Goal: Task Accomplishment & Management: Manage account settings

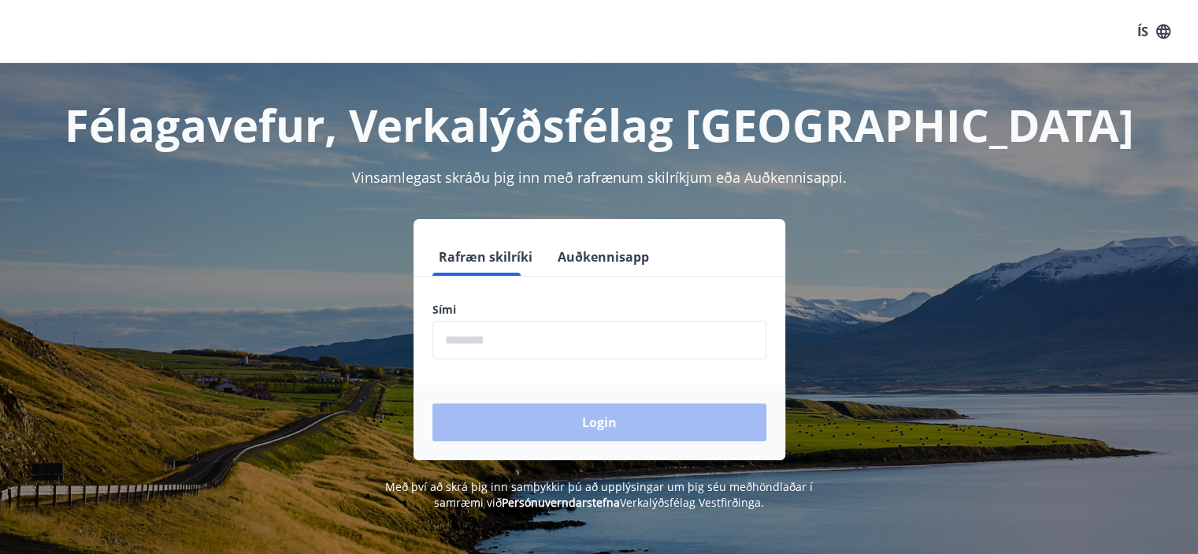
click at [490, 335] on input "phone" at bounding box center [599, 340] width 334 height 39
type input "********"
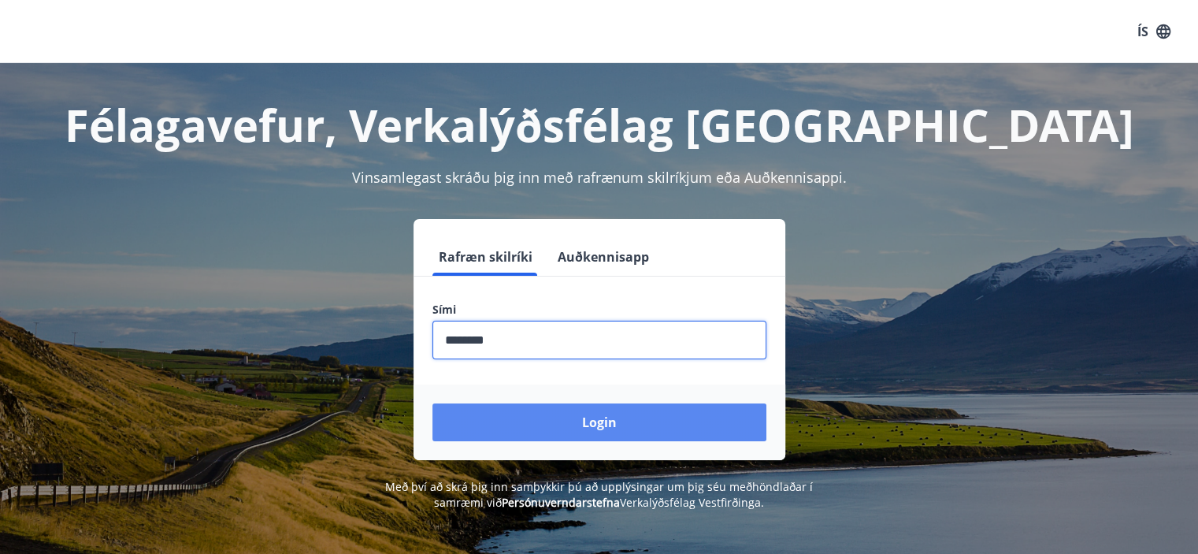
click at [522, 415] on button "Login" at bounding box center [599, 422] width 334 height 38
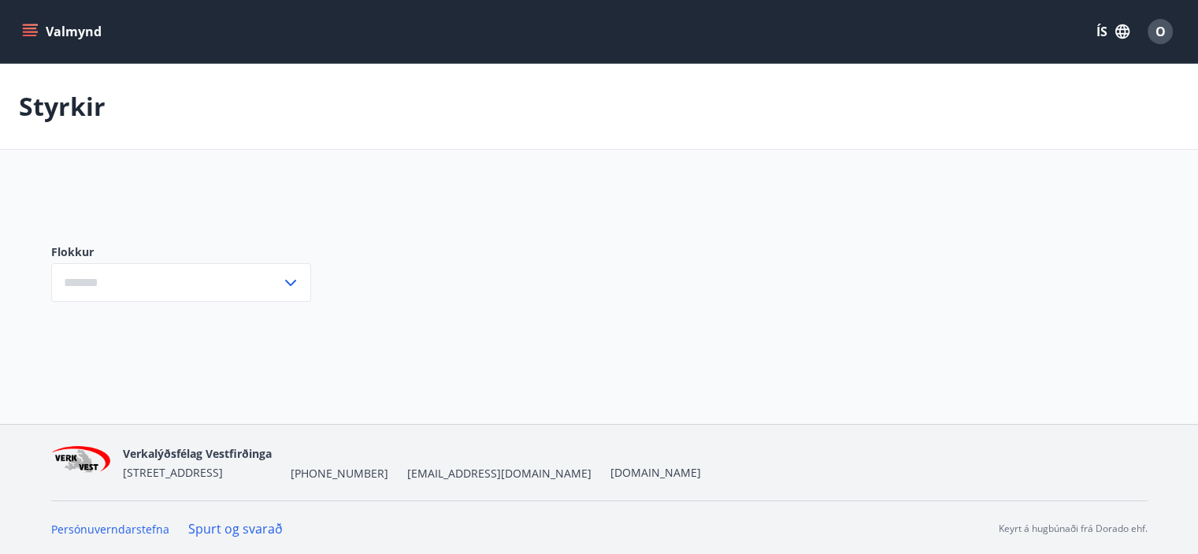
type input "***"
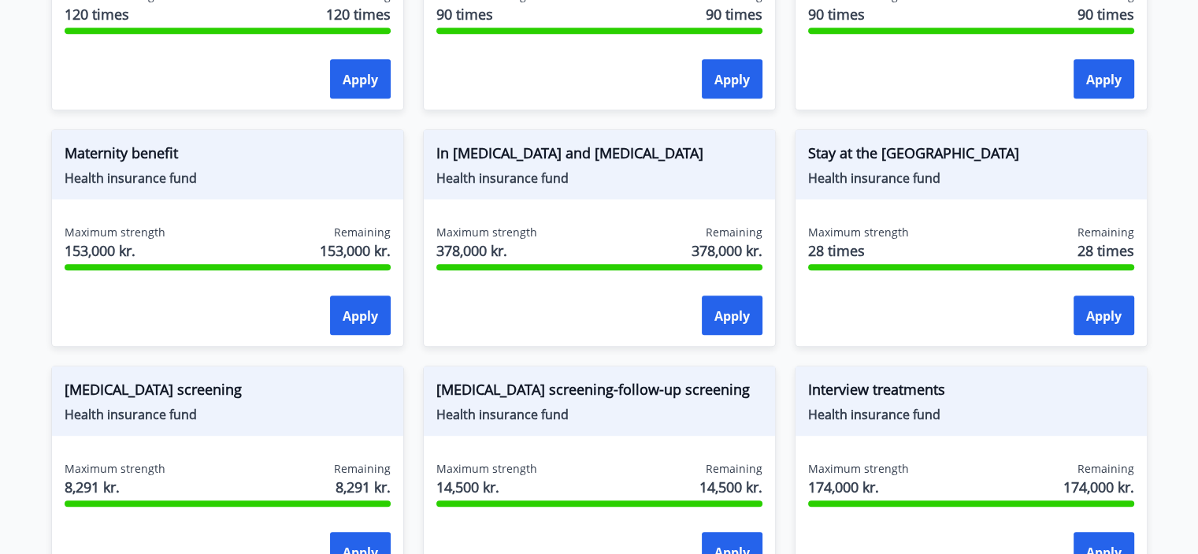
scroll to position [765, 0]
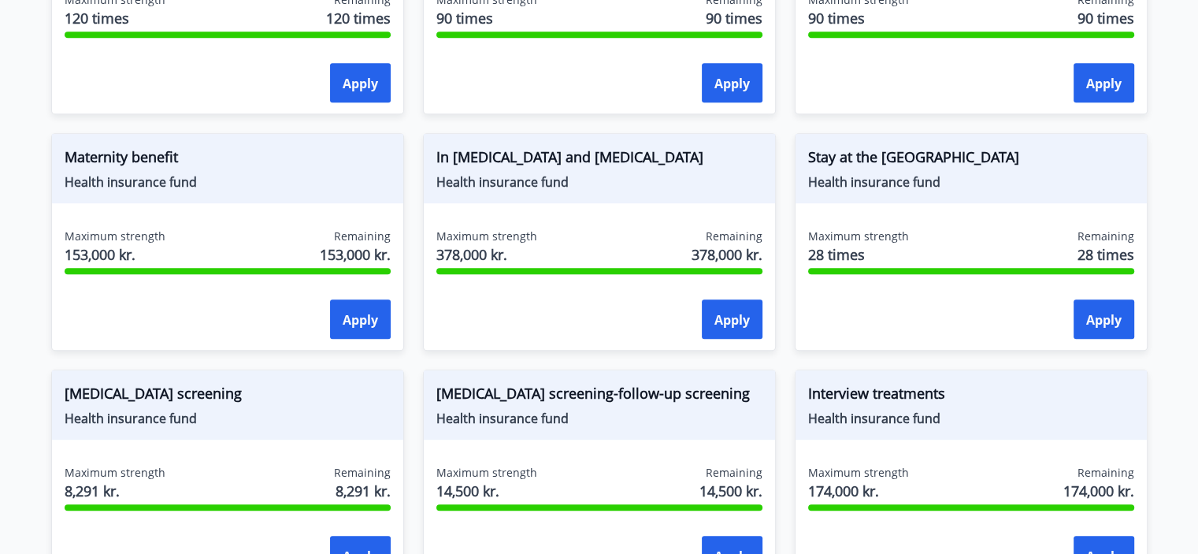
drag, startPoint x: 28, startPoint y: 368, endPoint x: 32, endPoint y: 343, distance: 25.5
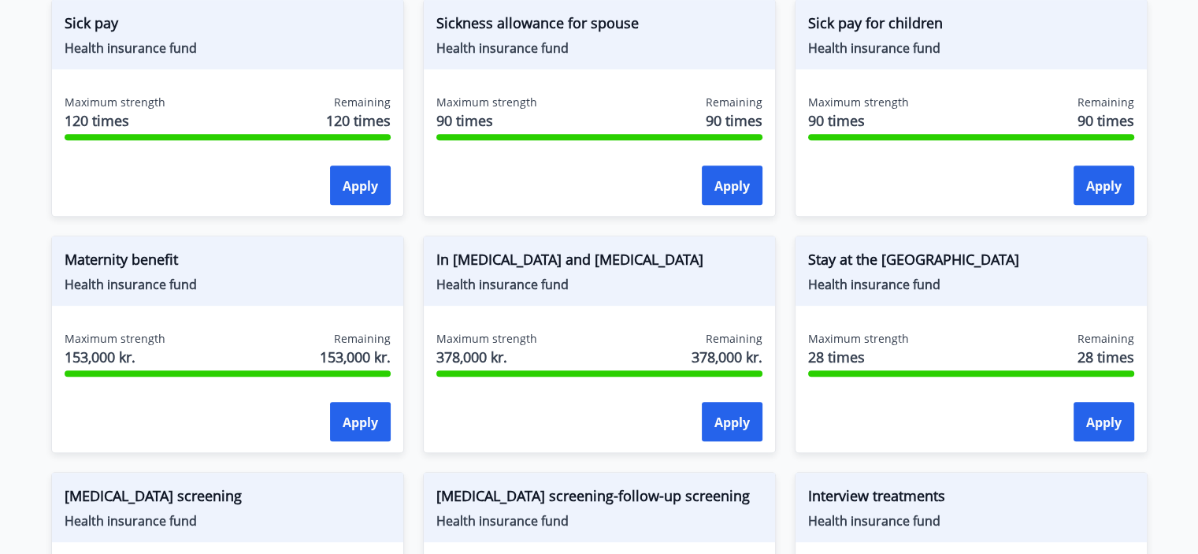
scroll to position [589, 0]
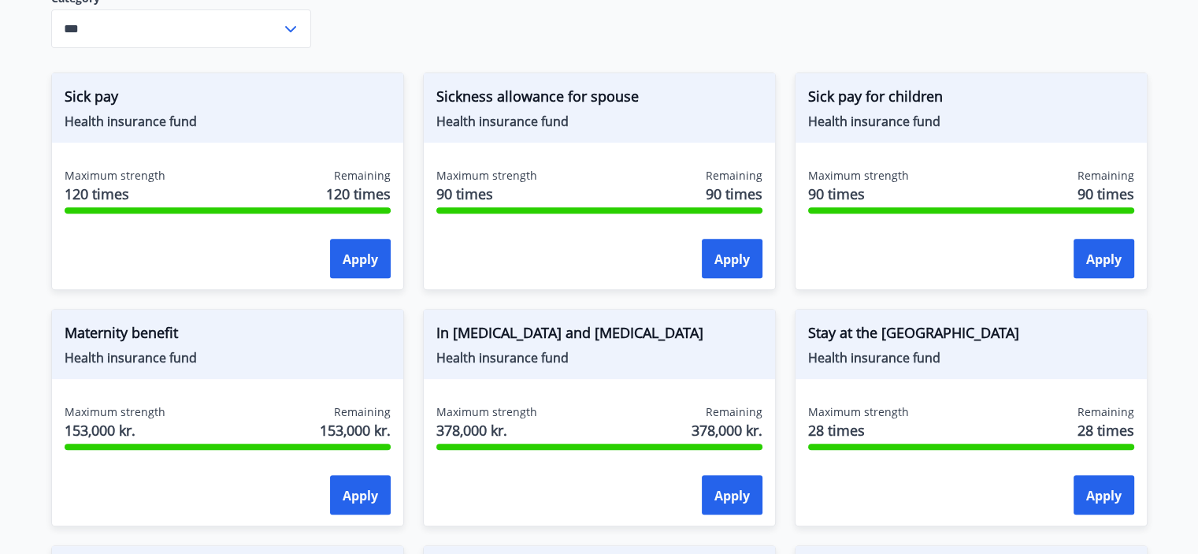
drag, startPoint x: 28, startPoint y: 315, endPoint x: 35, endPoint y: 236, distance: 79.0
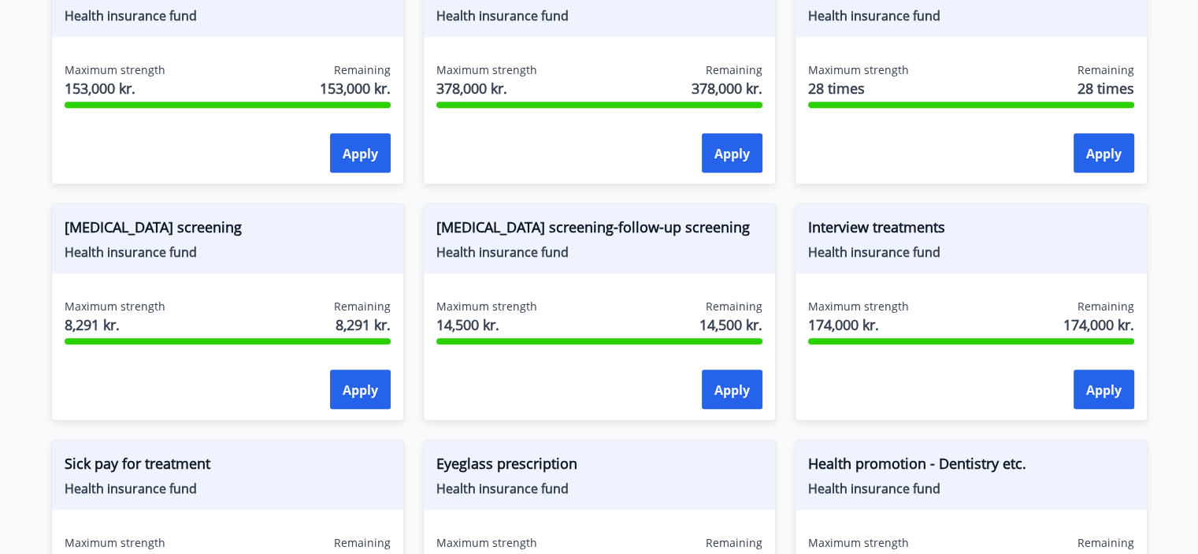
drag, startPoint x: 32, startPoint y: 254, endPoint x: 61, endPoint y: 368, distance: 117.9
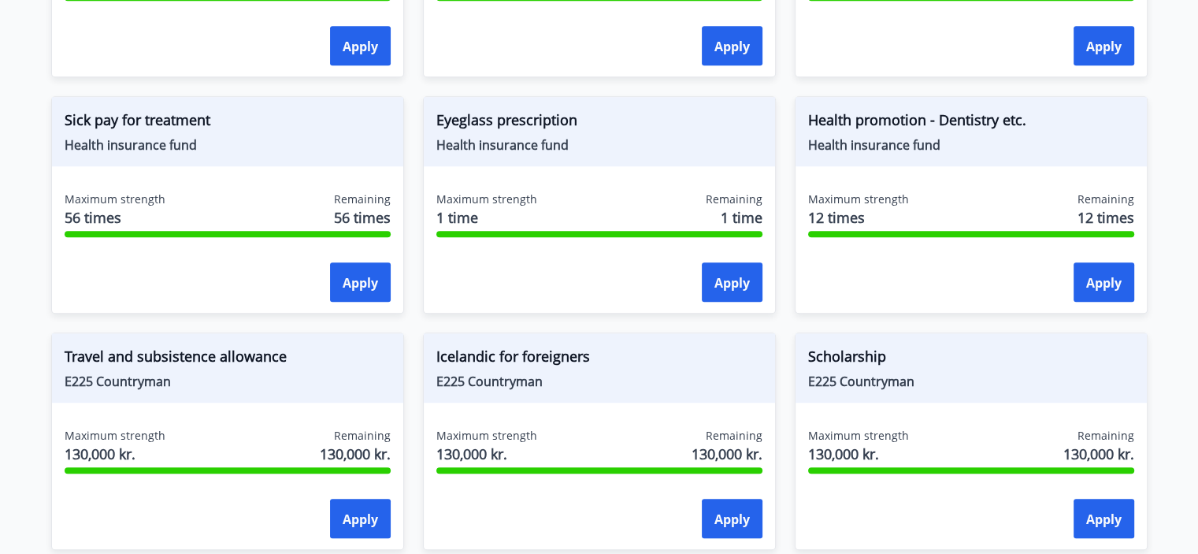
scroll to position [1340, 0]
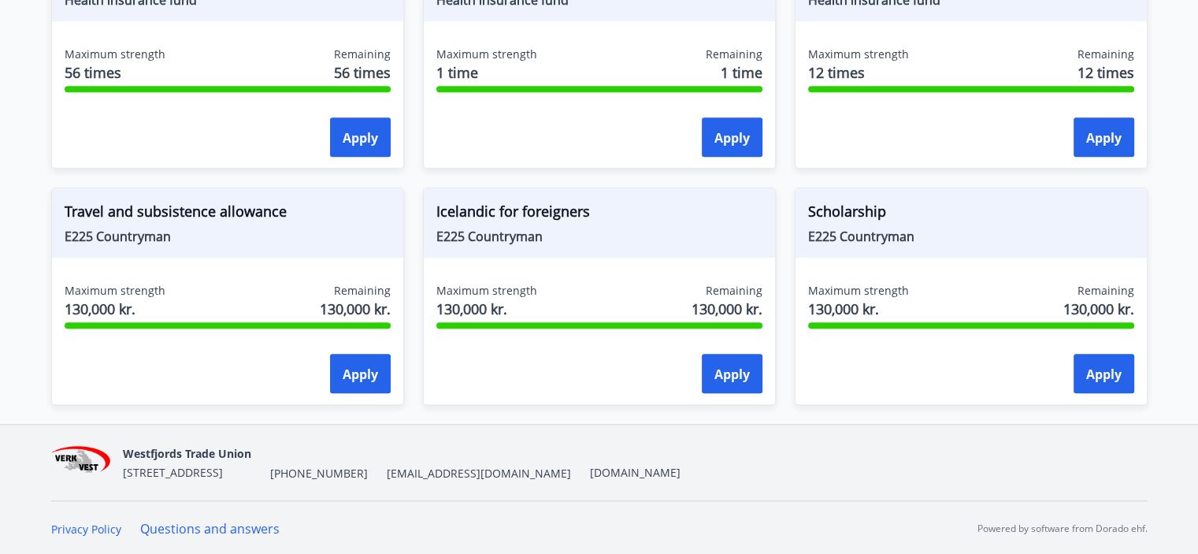
drag, startPoint x: 18, startPoint y: 382, endPoint x: 19, endPoint y: 465, distance: 82.7
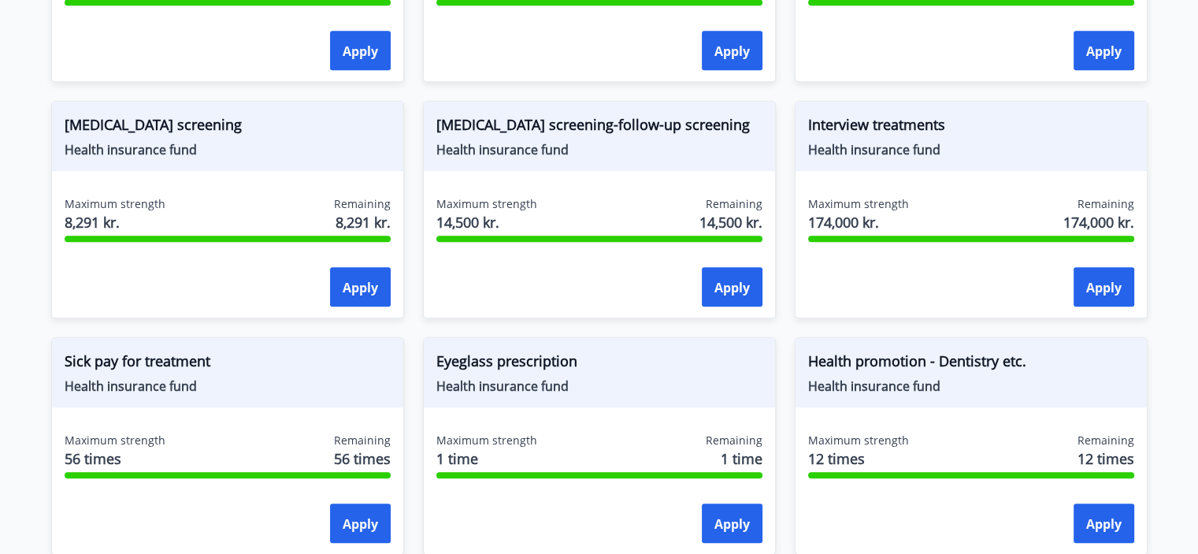
scroll to position [0, 0]
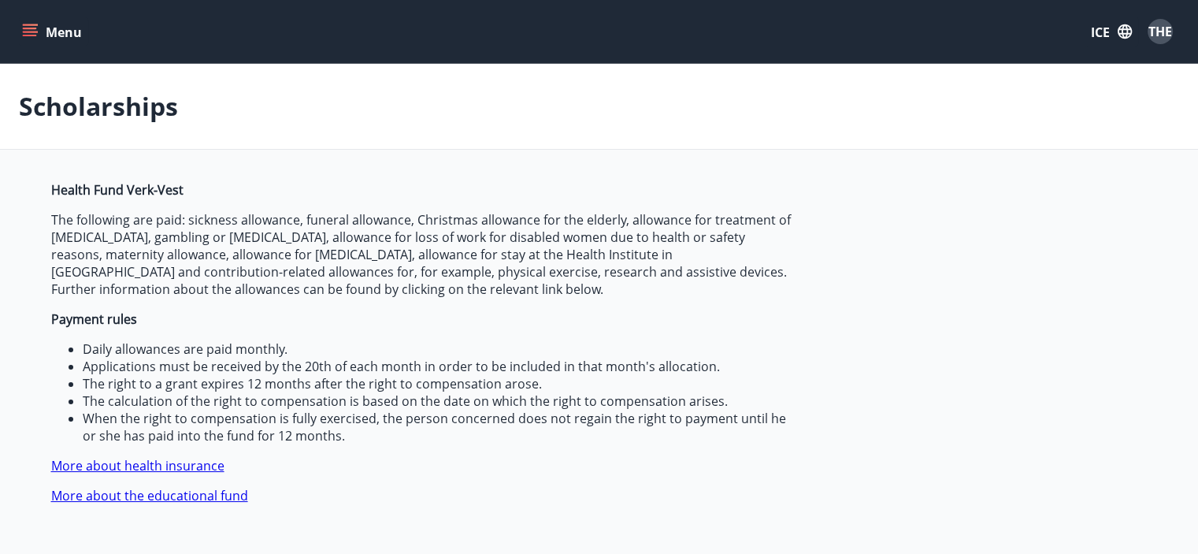
drag, startPoint x: 17, startPoint y: 434, endPoint x: 50, endPoint y: 171, distance: 265.3
click at [31, 28] on icon "menu" at bounding box center [30, 29] width 14 height 2
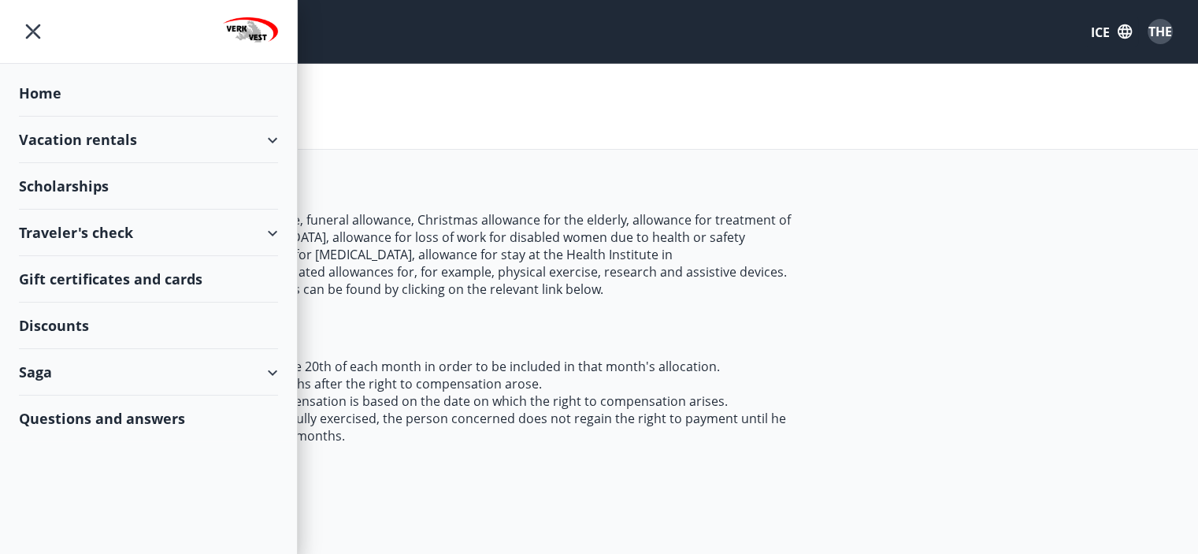
click at [1104, 28] on font "ICE" at bounding box center [1100, 32] width 19 height 17
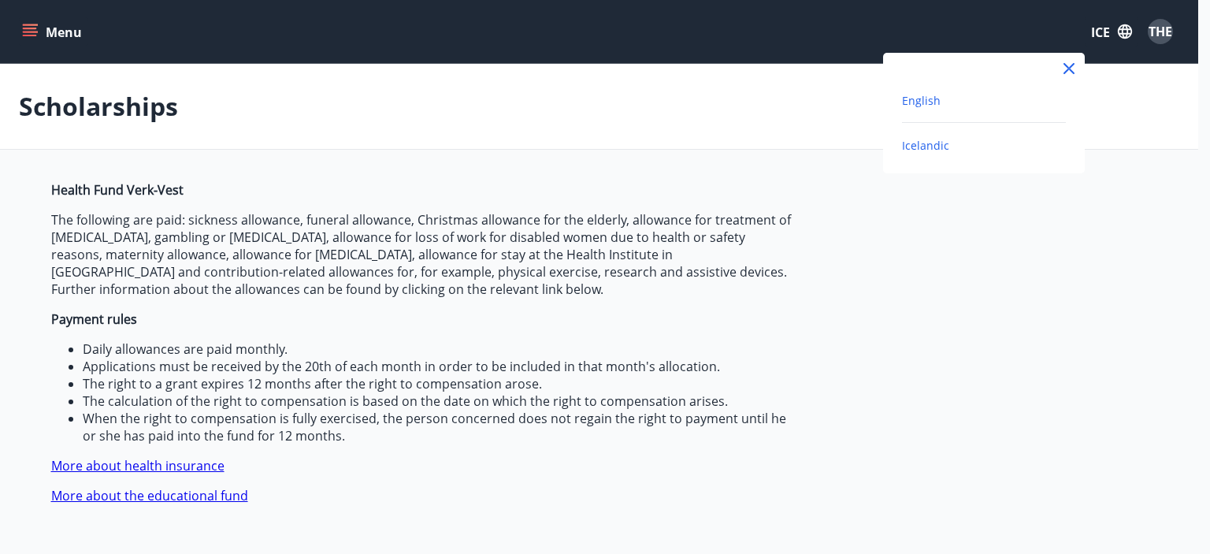
click at [927, 93] on span "English" at bounding box center [921, 100] width 39 height 15
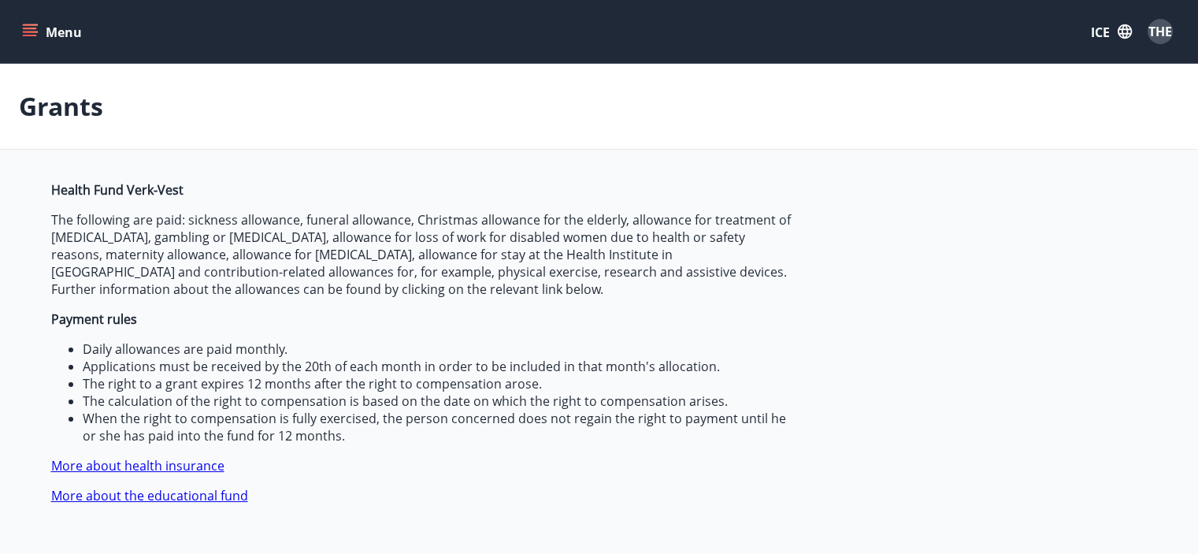
click at [31, 26] on icon "menu" at bounding box center [30, 32] width 16 height 16
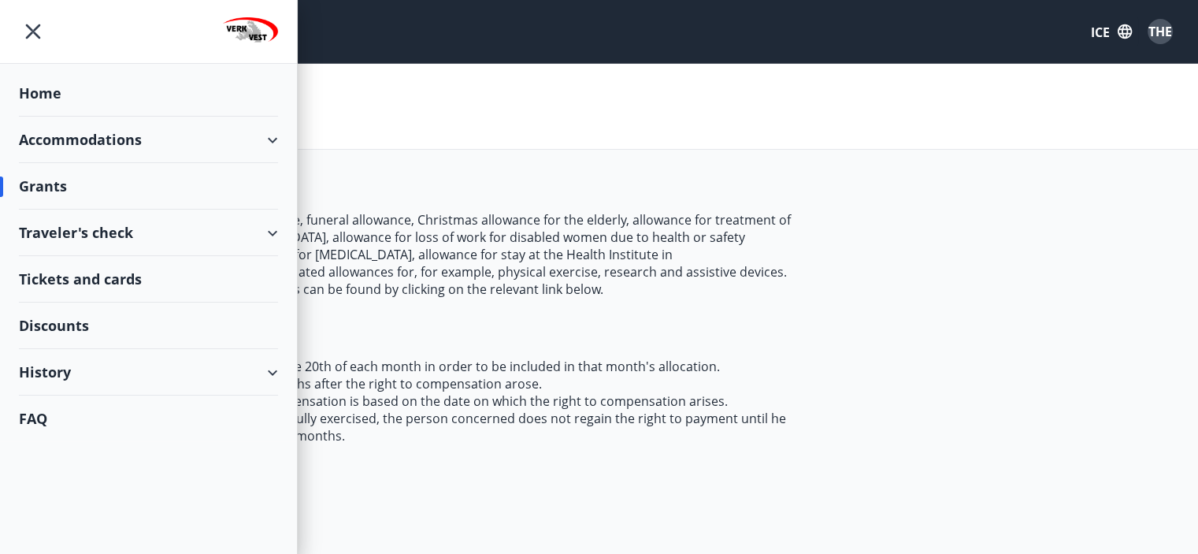
click at [64, 325] on div "Discounts" at bounding box center [148, 325] width 259 height 46
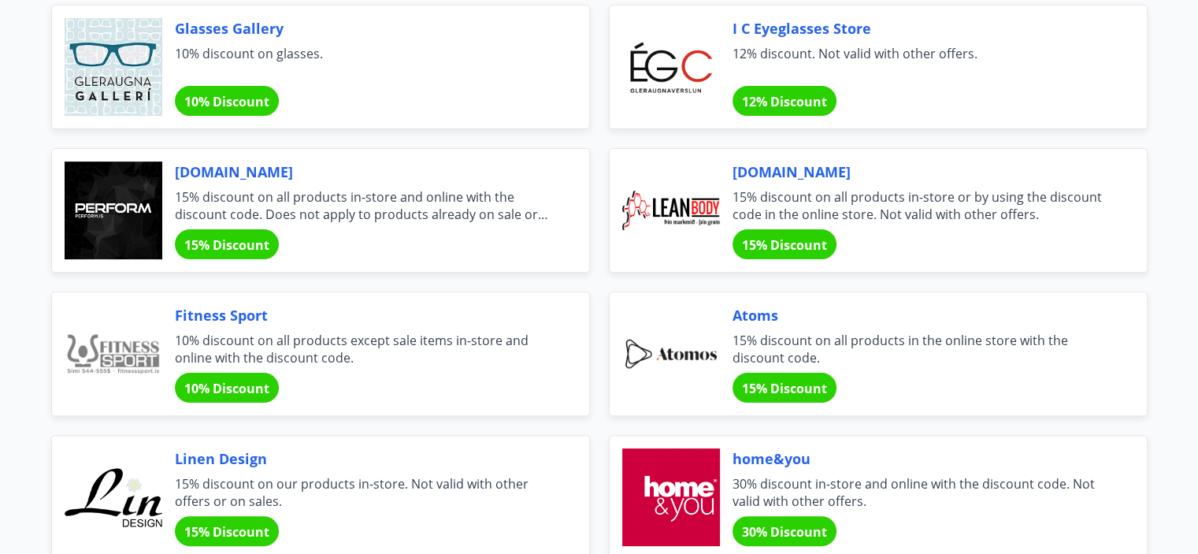
scroll to position [347, 0]
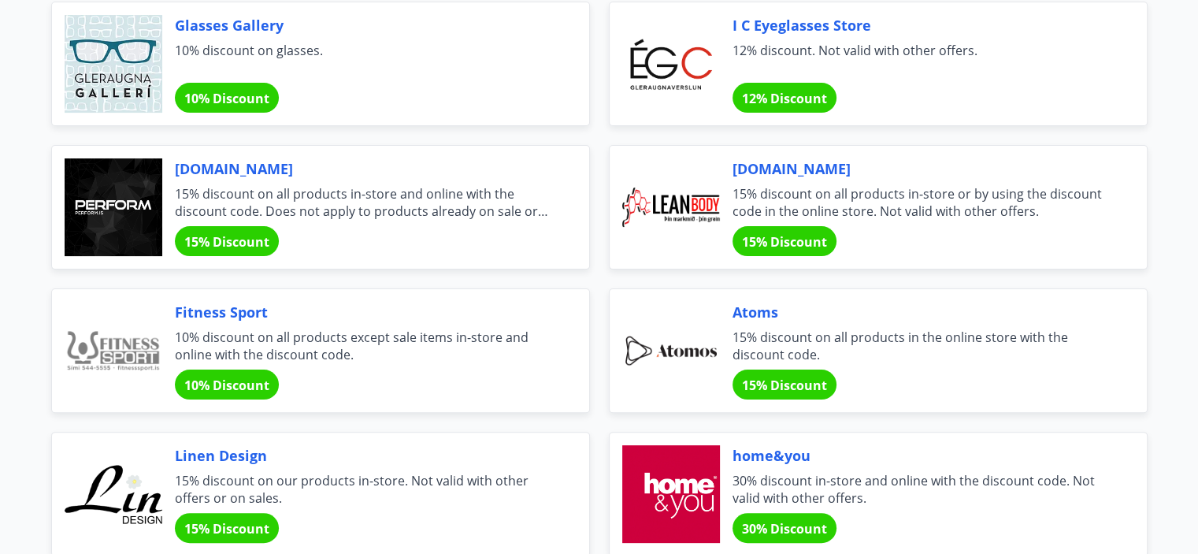
click at [238, 233] on span "15% Discount" at bounding box center [226, 241] width 85 height 17
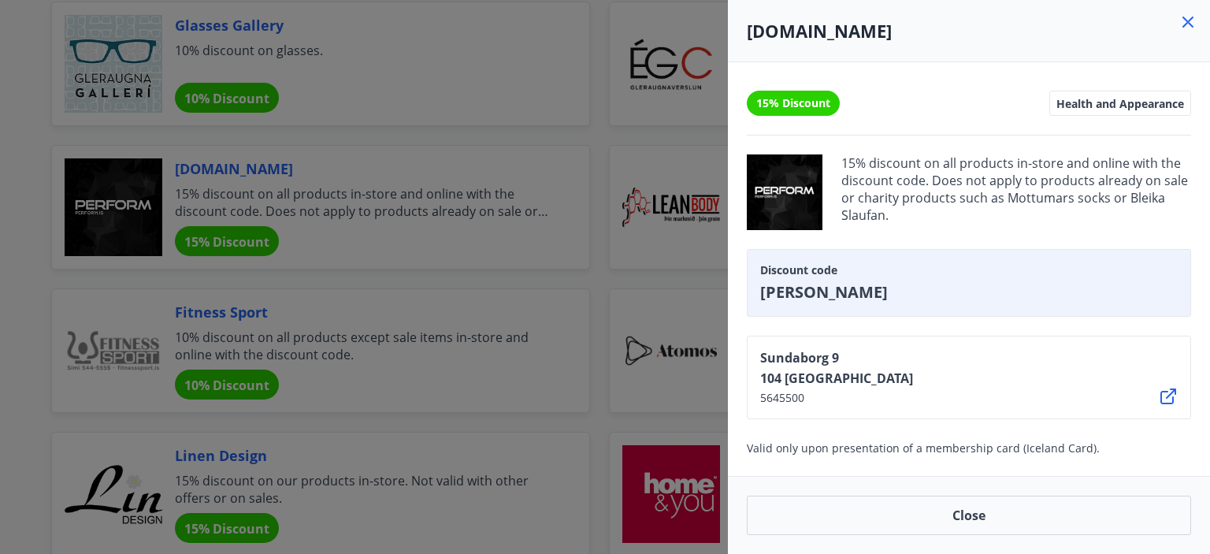
click at [24, 192] on div at bounding box center [605, 277] width 1210 height 554
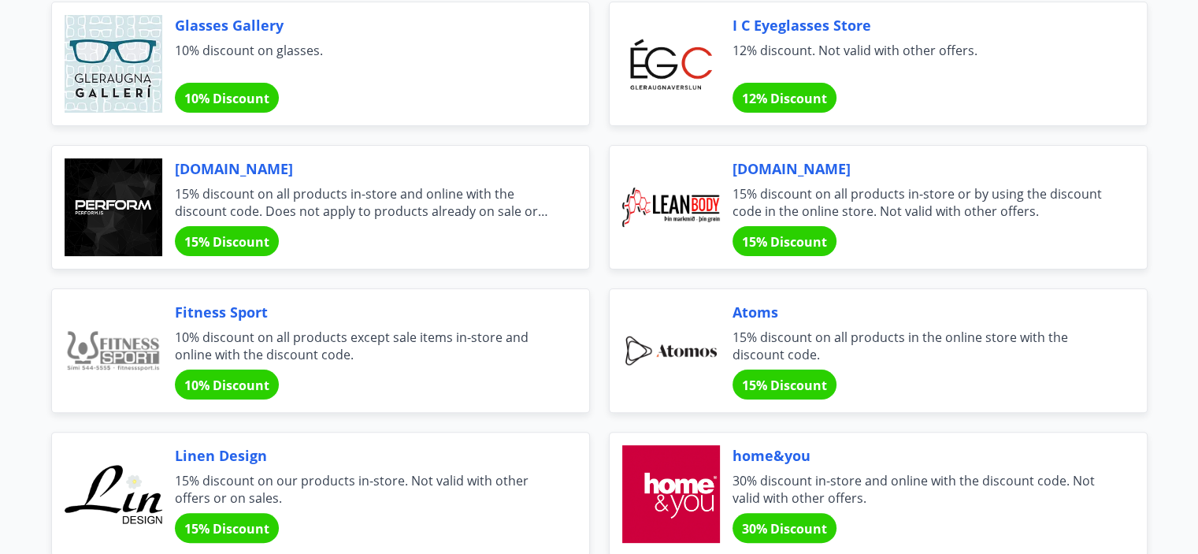
click at [314, 191] on span "15% discount on all products in-store and online with the discount code. Does n…" at bounding box center [363, 202] width 377 height 35
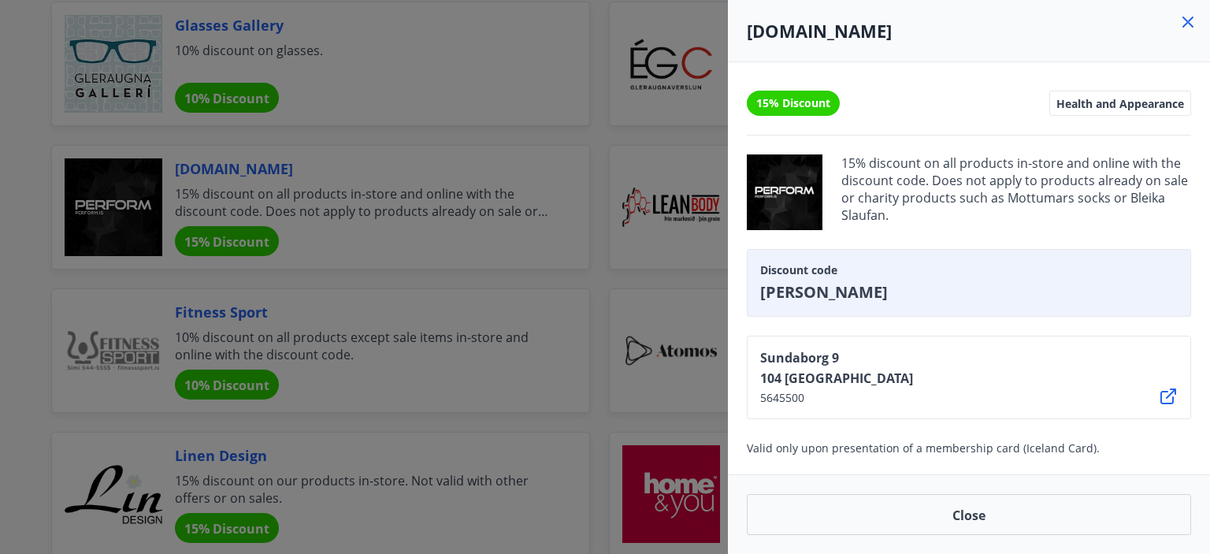
click at [18, 212] on div at bounding box center [605, 277] width 1210 height 554
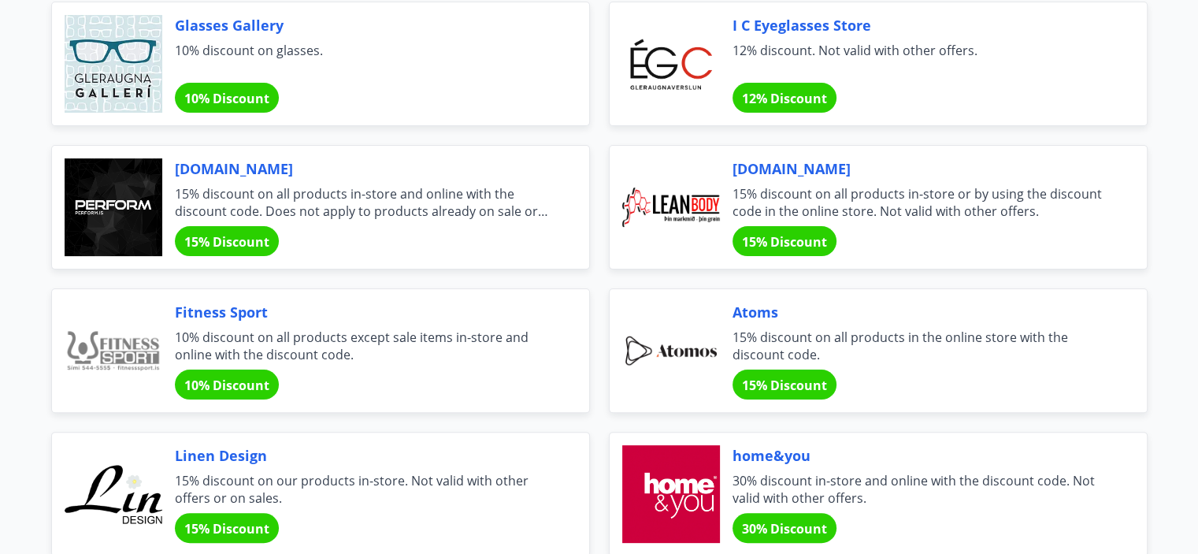
click at [946, 202] on span "15% discount on all products in-store or by using the discount code in the onli…" at bounding box center [921, 202] width 377 height 35
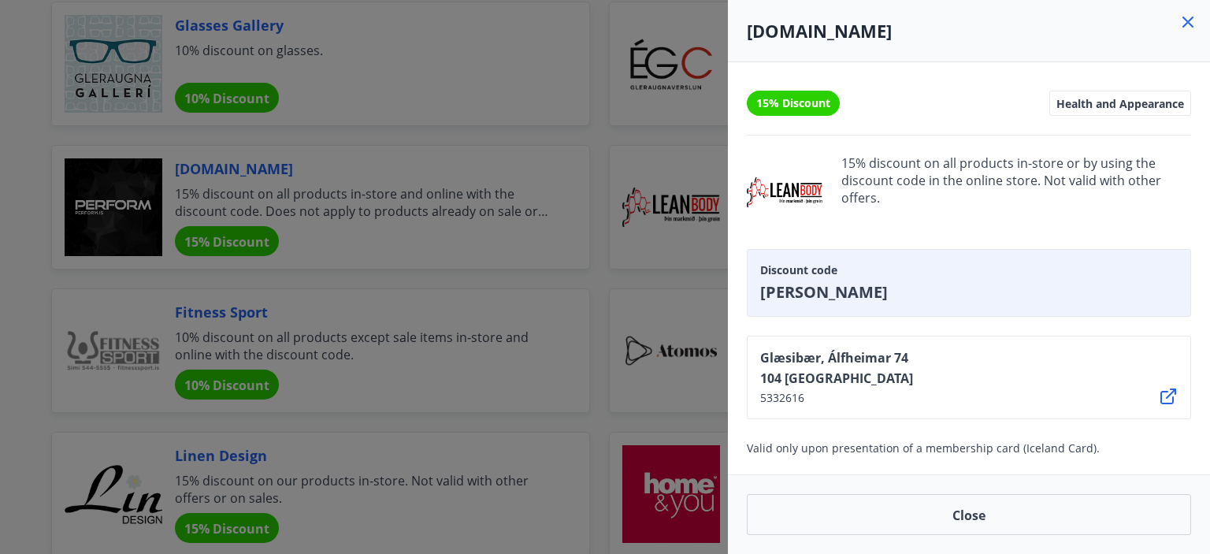
click at [19, 230] on div at bounding box center [605, 277] width 1210 height 554
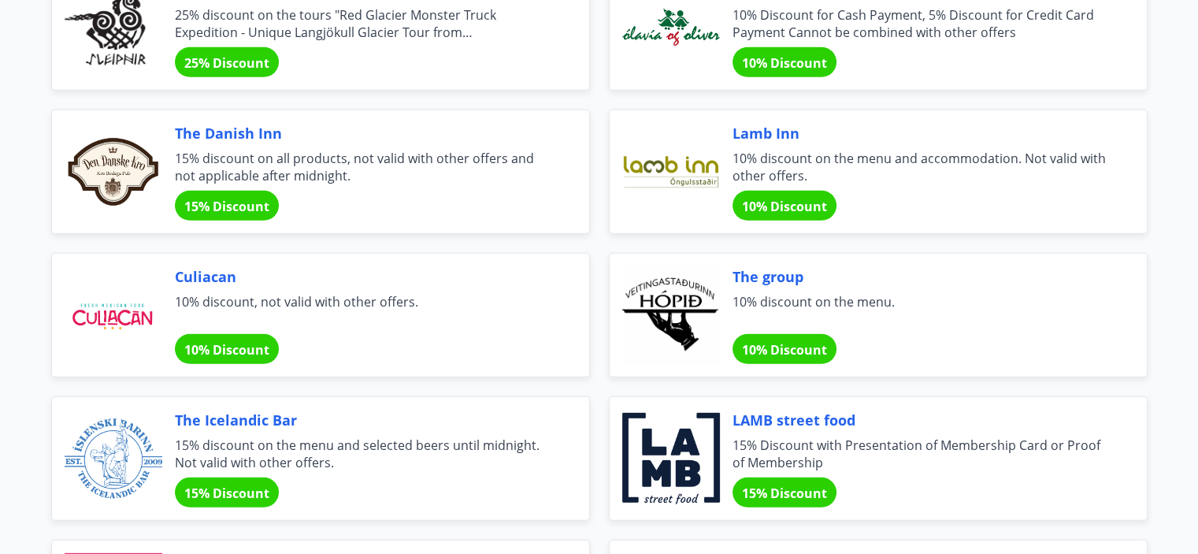
scroll to position [4443, 0]
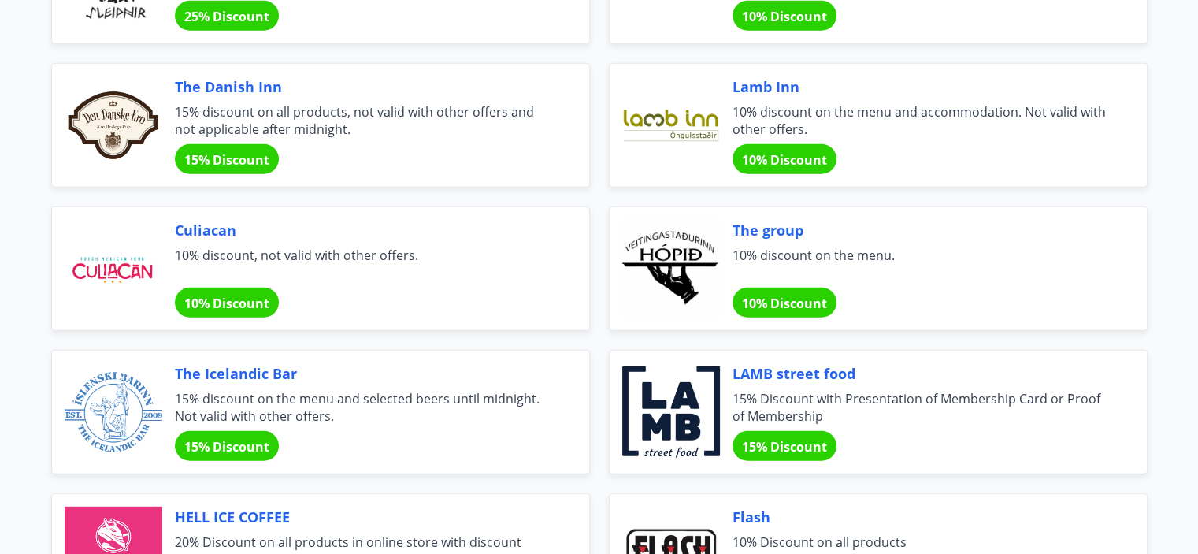
click at [677, 270] on div at bounding box center [671, 269] width 98 height 98
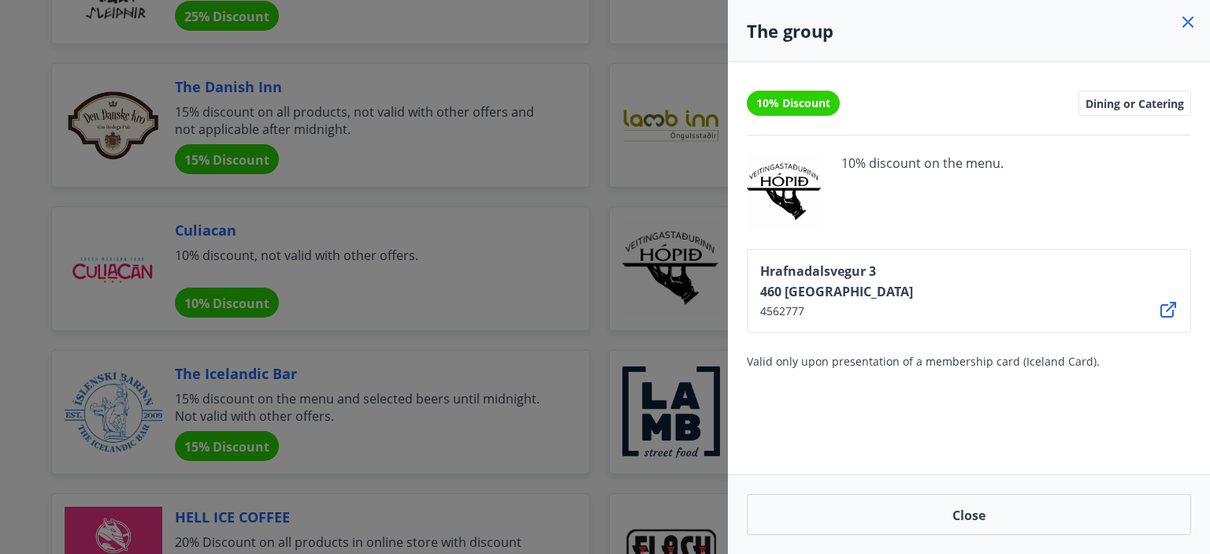
click at [678, 270] on div at bounding box center [605, 277] width 1210 height 554
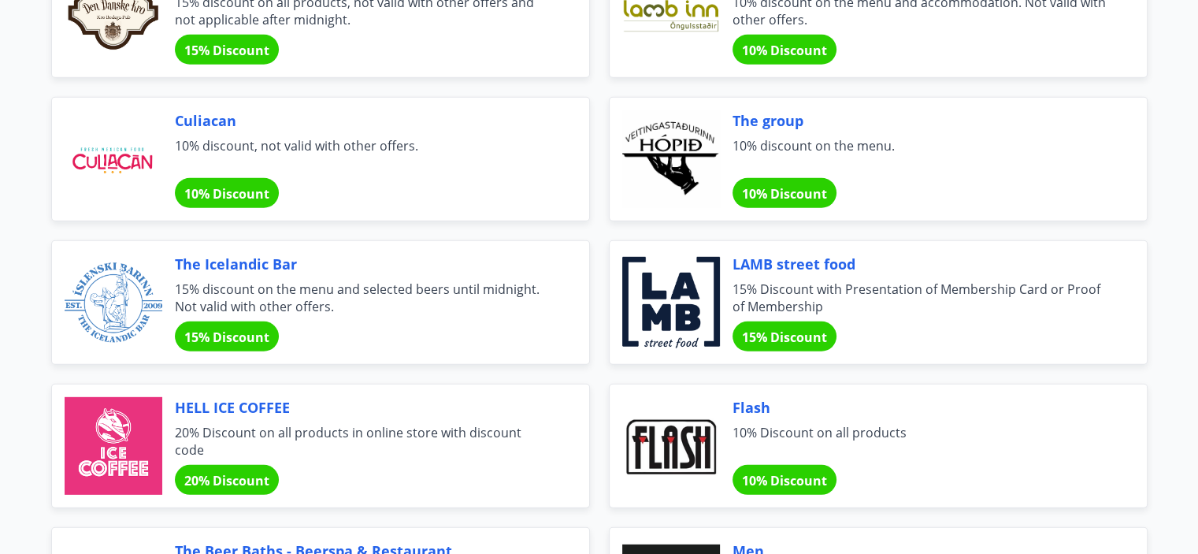
scroll to position [4600, 0]
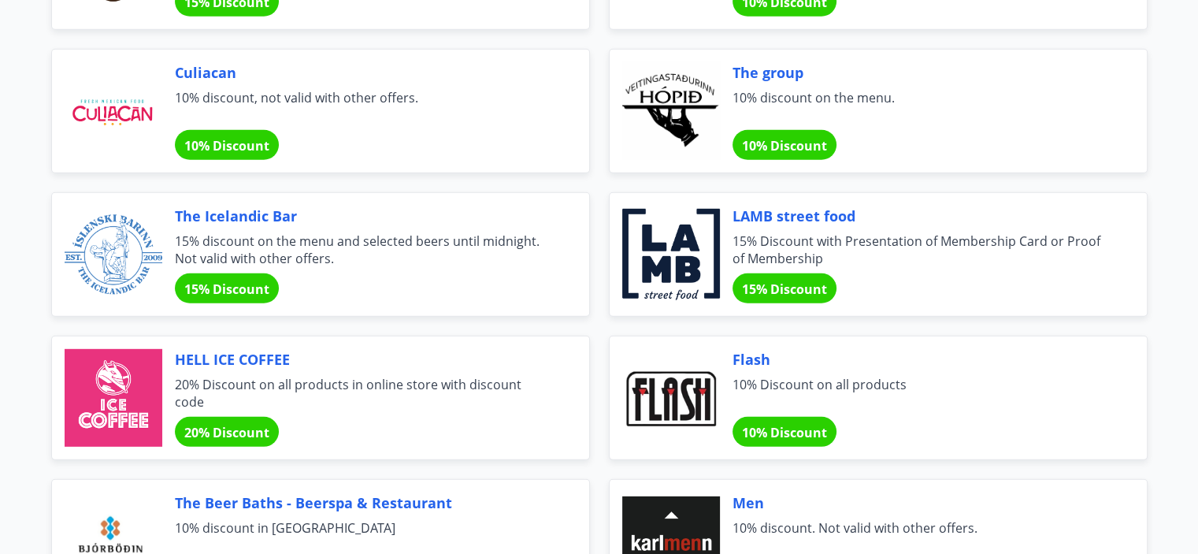
click at [780, 138] on font "10% Discount" at bounding box center [784, 145] width 85 height 17
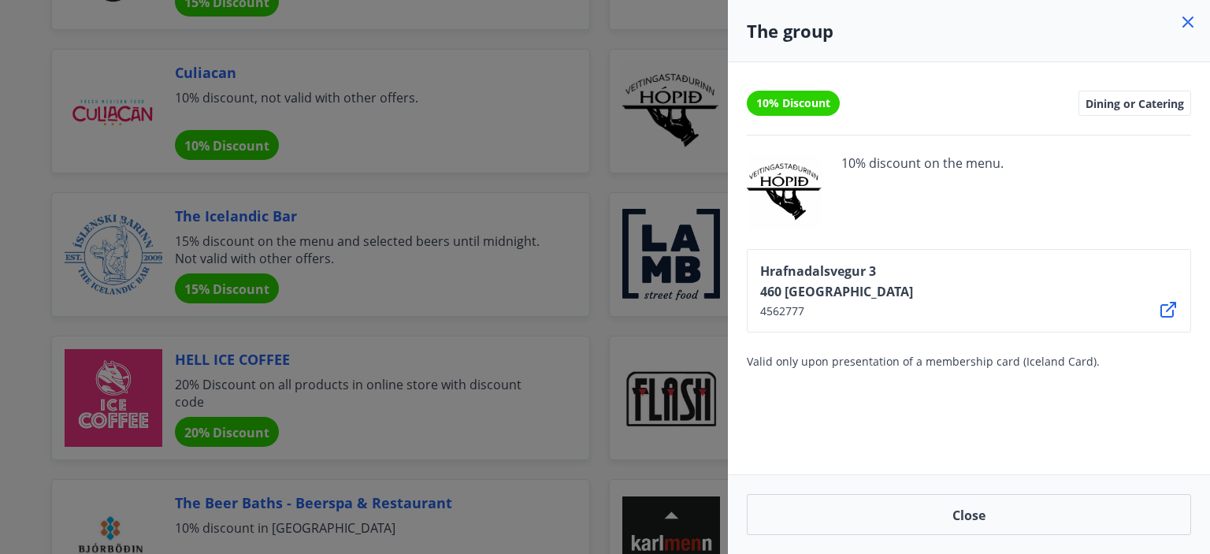
click at [662, 236] on div at bounding box center [605, 277] width 1210 height 554
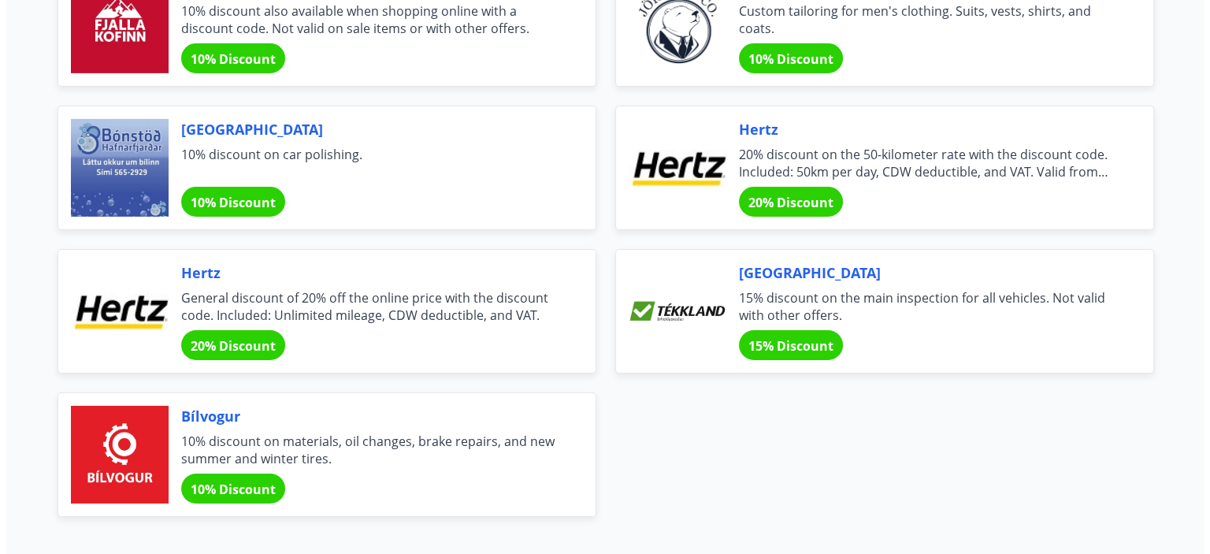
scroll to position [5309, 0]
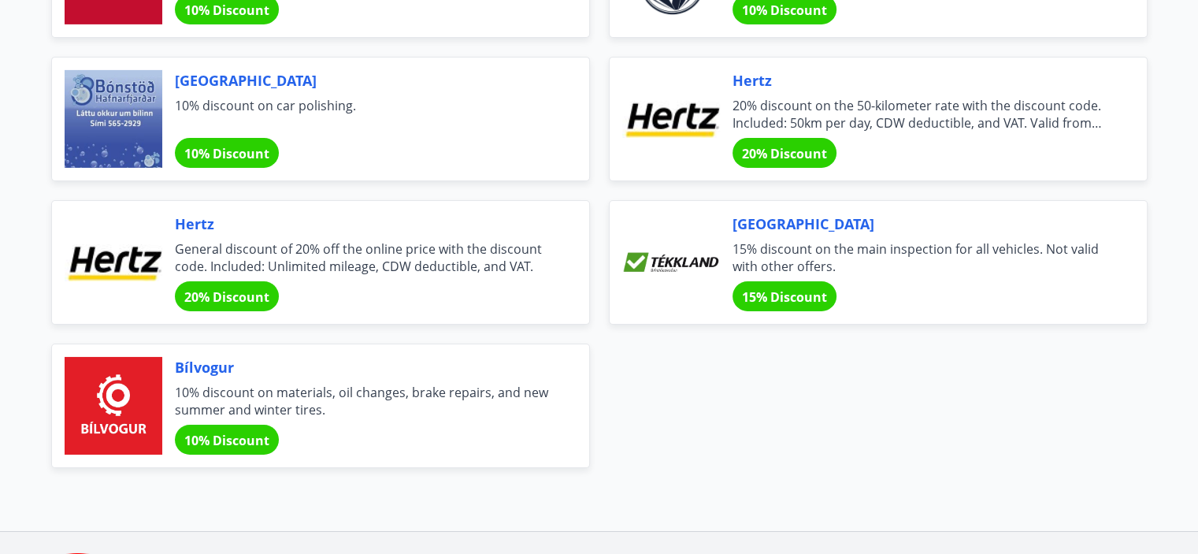
click at [676, 251] on div at bounding box center [671, 262] width 98 height 98
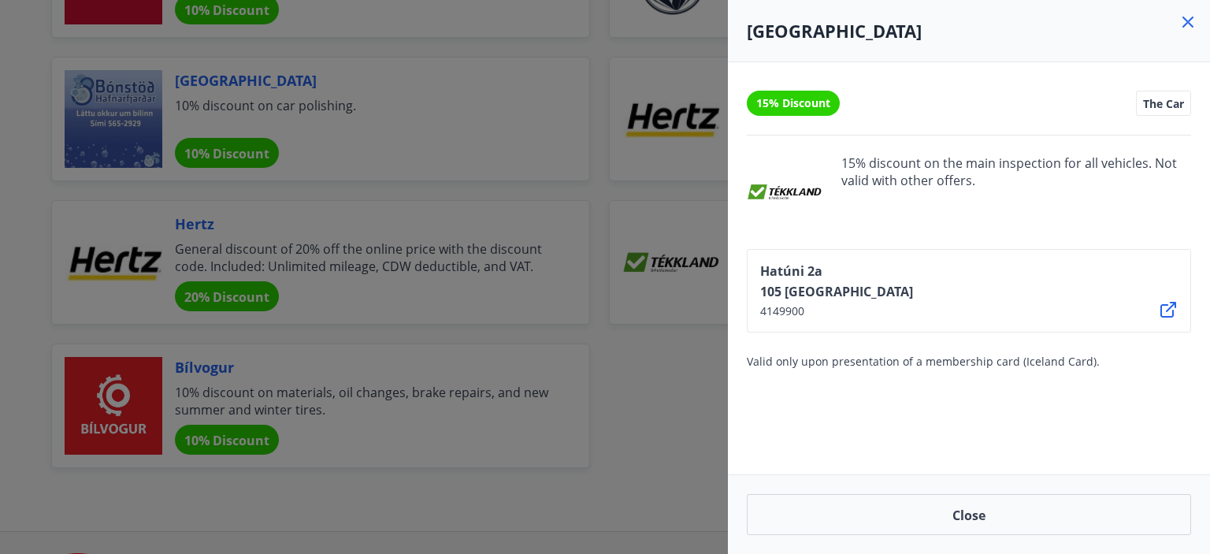
click at [767, 187] on div at bounding box center [785, 192] width 76 height 76
drag, startPoint x: 762, startPoint y: 192, endPoint x: 816, endPoint y: 195, distance: 54.4
click at [816, 195] on div at bounding box center [785, 192] width 76 height 76
click at [1155, 188] on span "15% discount on the main inspection for all vehicles. Not valid with other offe…" at bounding box center [1016, 192] width 350 height 76
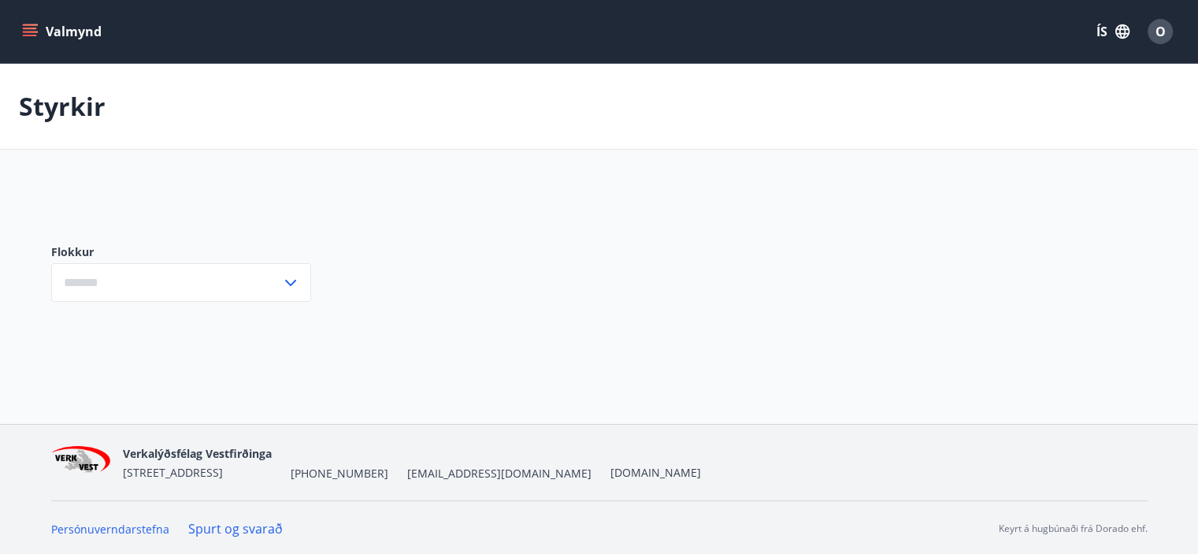
type input "***"
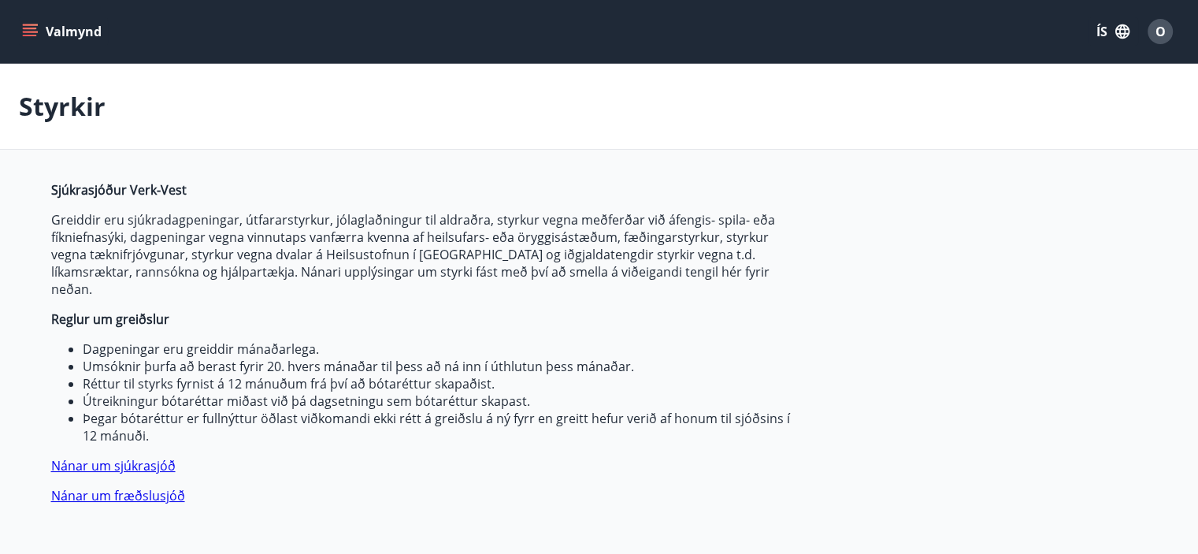
click at [30, 31] on icon "menu" at bounding box center [31, 32] width 17 height 2
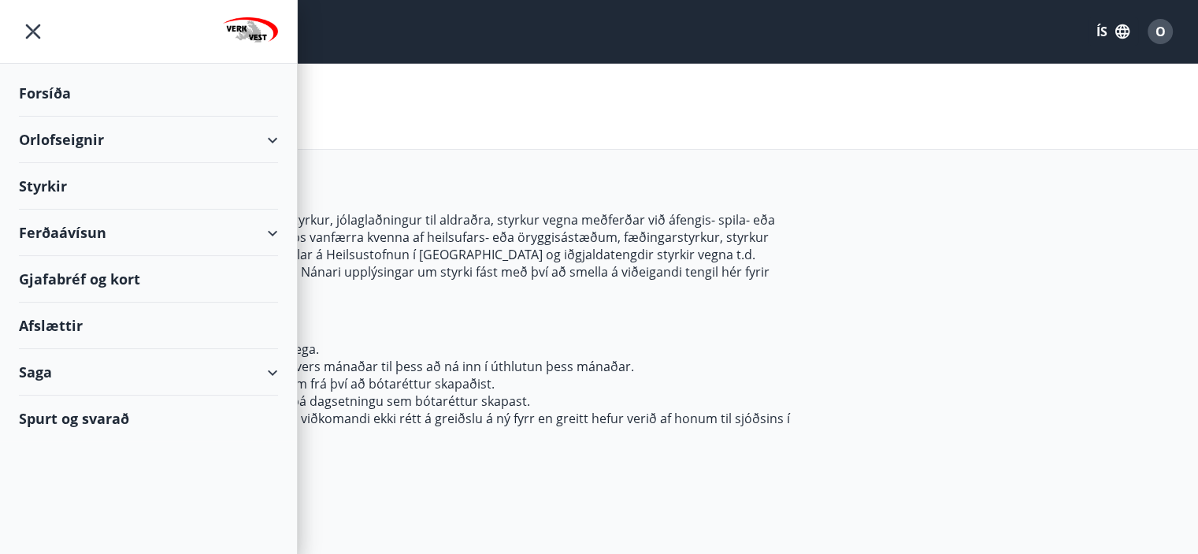
click at [47, 322] on div "Afslættir" at bounding box center [148, 325] width 259 height 46
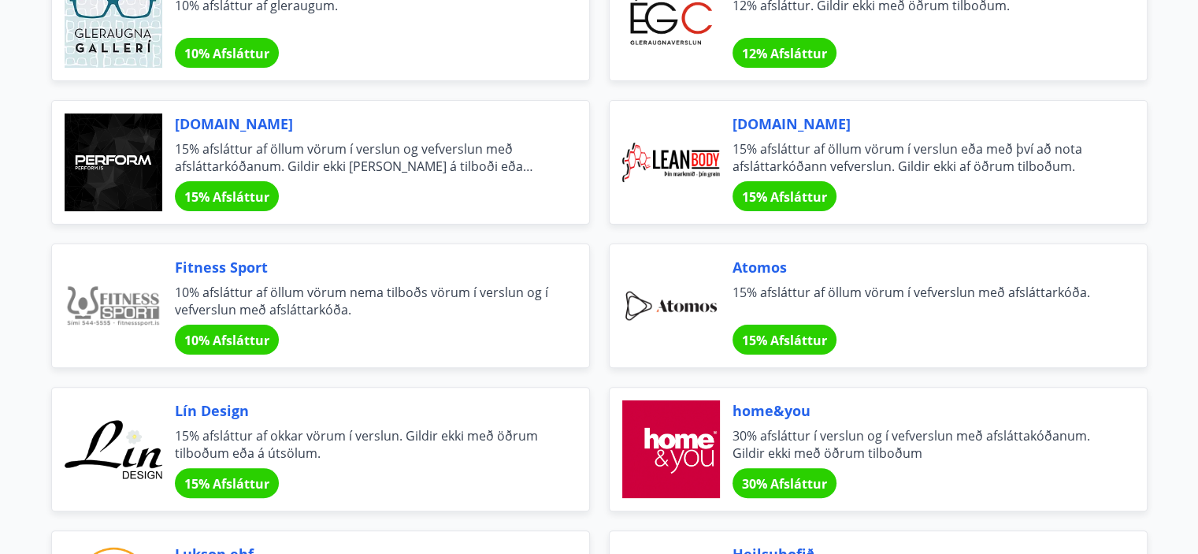
scroll to position [394, 0]
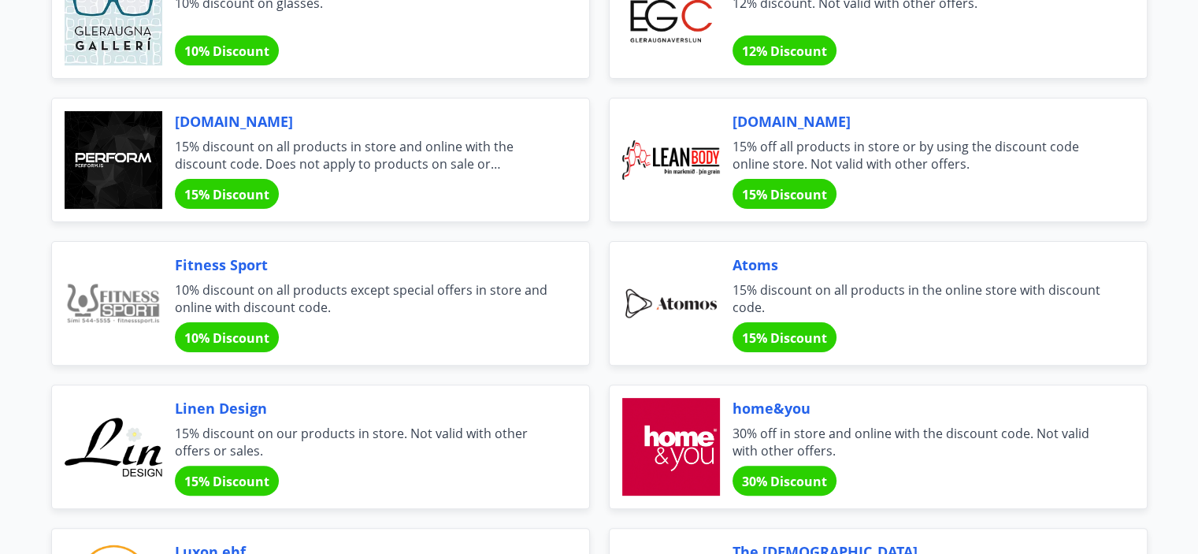
click at [123, 163] on div at bounding box center [114, 160] width 98 height 98
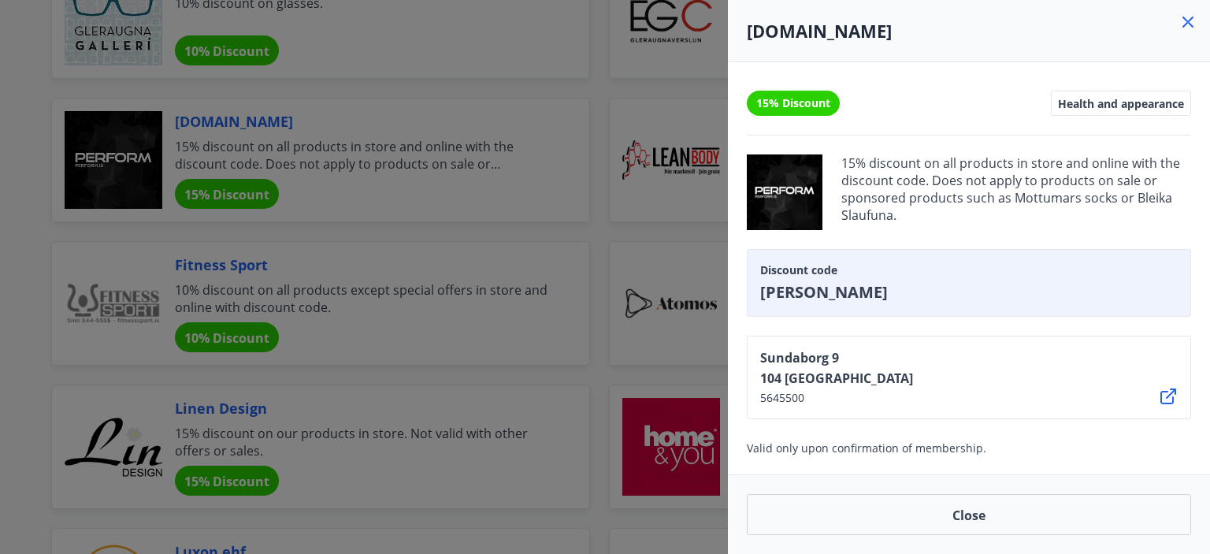
click at [787, 298] on font "[PERSON_NAME]" at bounding box center [824, 291] width 128 height 21
copy font "[PERSON_NAME]"
click at [6, 276] on div at bounding box center [605, 277] width 1210 height 554
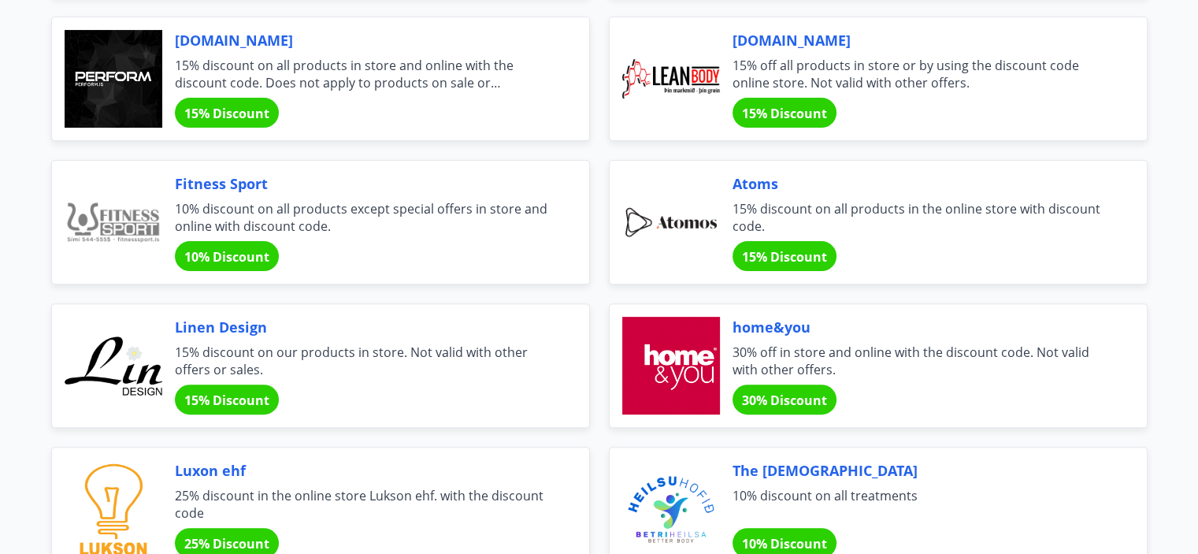
scroll to position [473, 0]
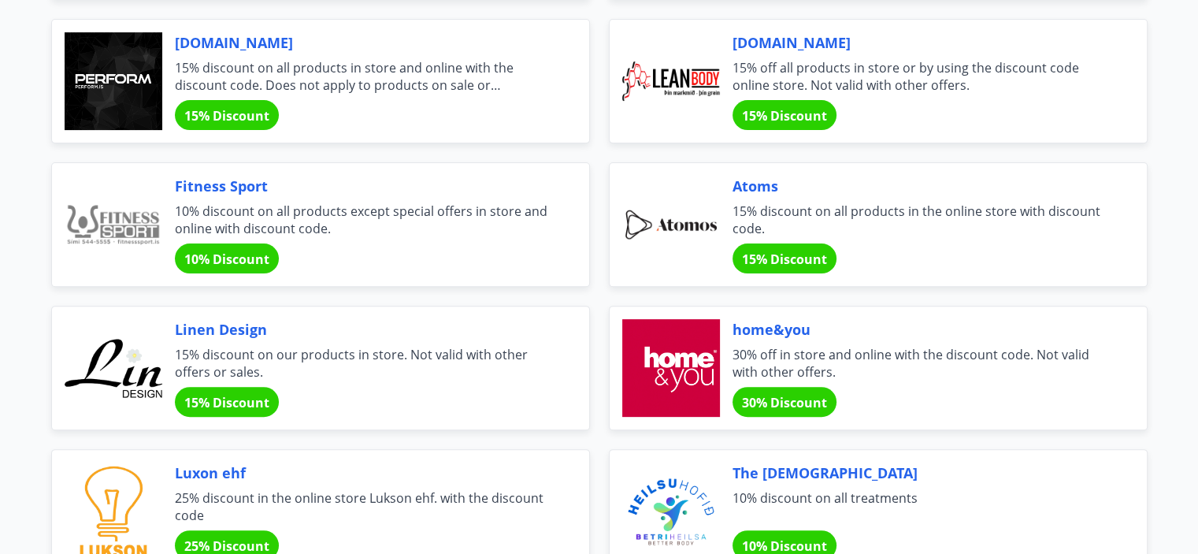
click at [217, 259] on font "10% Discount" at bounding box center [226, 258] width 85 height 17
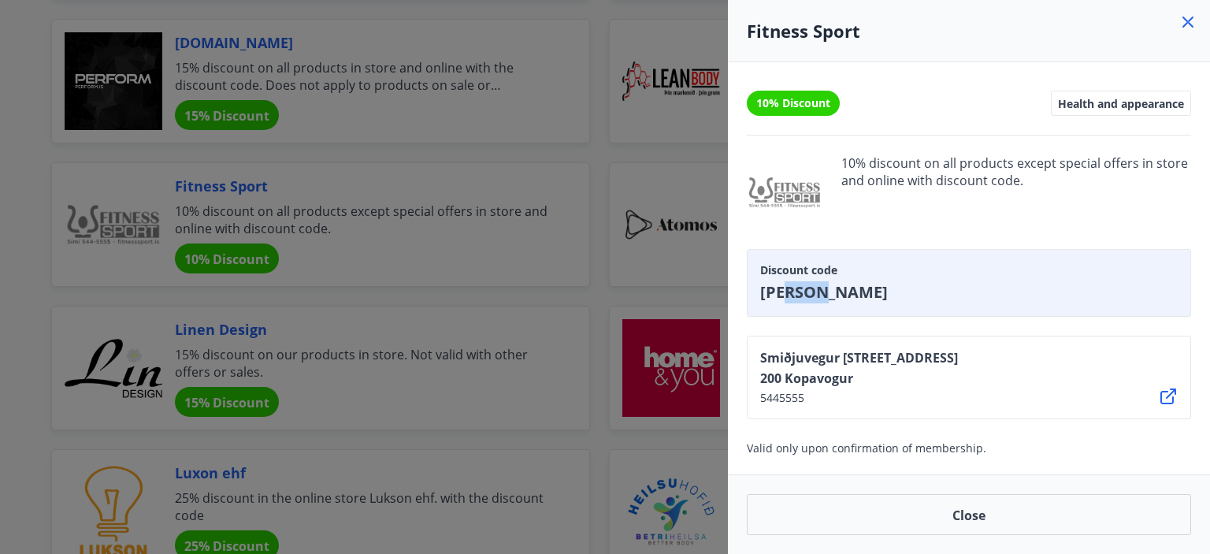
drag, startPoint x: 779, startPoint y: 290, endPoint x: 825, endPoint y: 293, distance: 45.8
click at [825, 293] on font "[PERSON_NAME]" at bounding box center [824, 291] width 128 height 21
click at [811, 265] on font "Discount code" at bounding box center [798, 269] width 77 height 15
click at [906, 178] on font "10% discount on all products except special offers in store and online with dis…" at bounding box center [1014, 171] width 347 height 35
click at [6, 239] on div at bounding box center [605, 277] width 1210 height 554
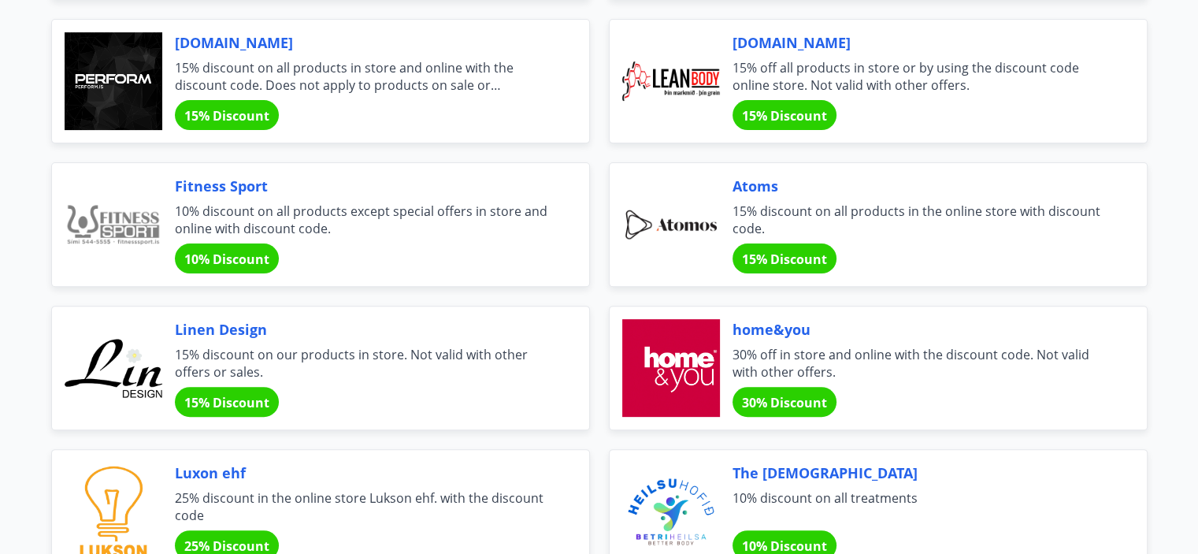
click at [268, 96] on div "Perform.is 15% discount on all products in store and online with the discount c…" at bounding box center [363, 81] width 377 height 98
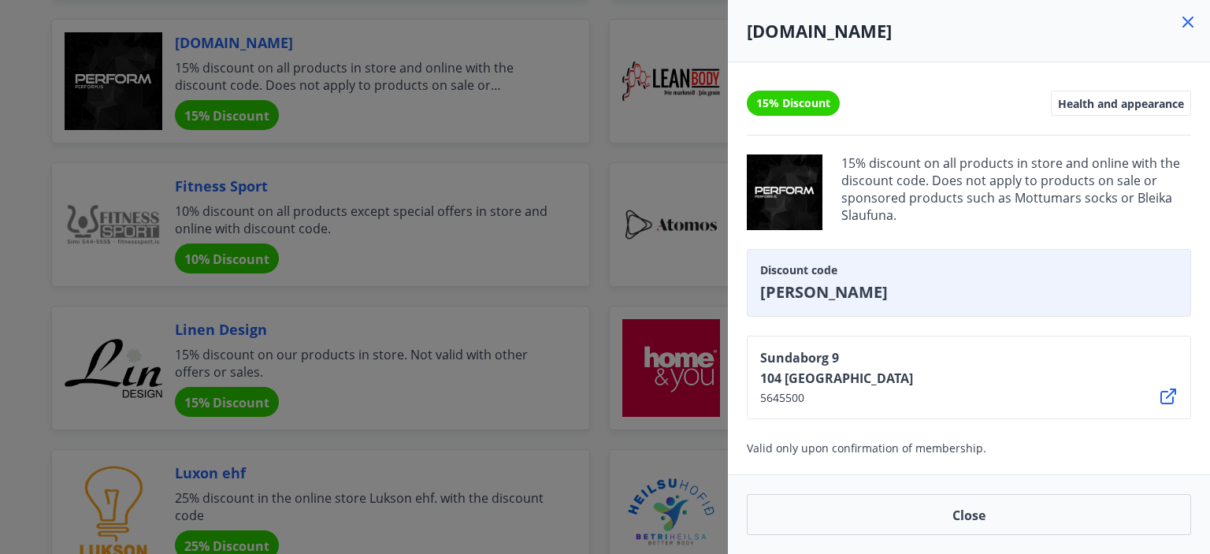
click at [818, 447] on font "Valid only upon confirmation of membership." at bounding box center [866, 447] width 239 height 15
click at [17, 350] on div at bounding box center [605, 277] width 1210 height 554
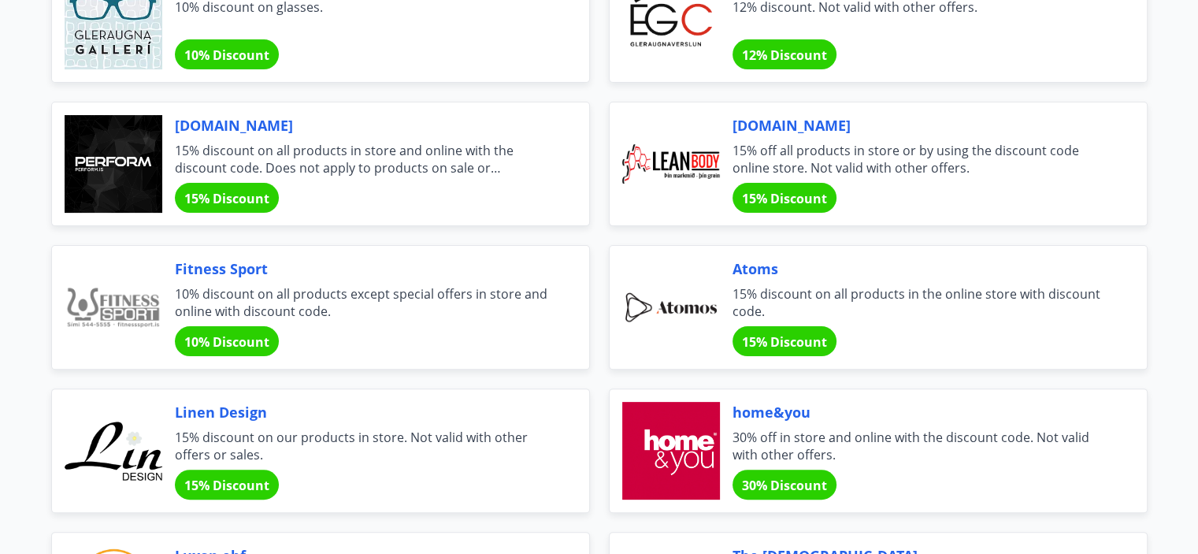
scroll to position [0, 0]
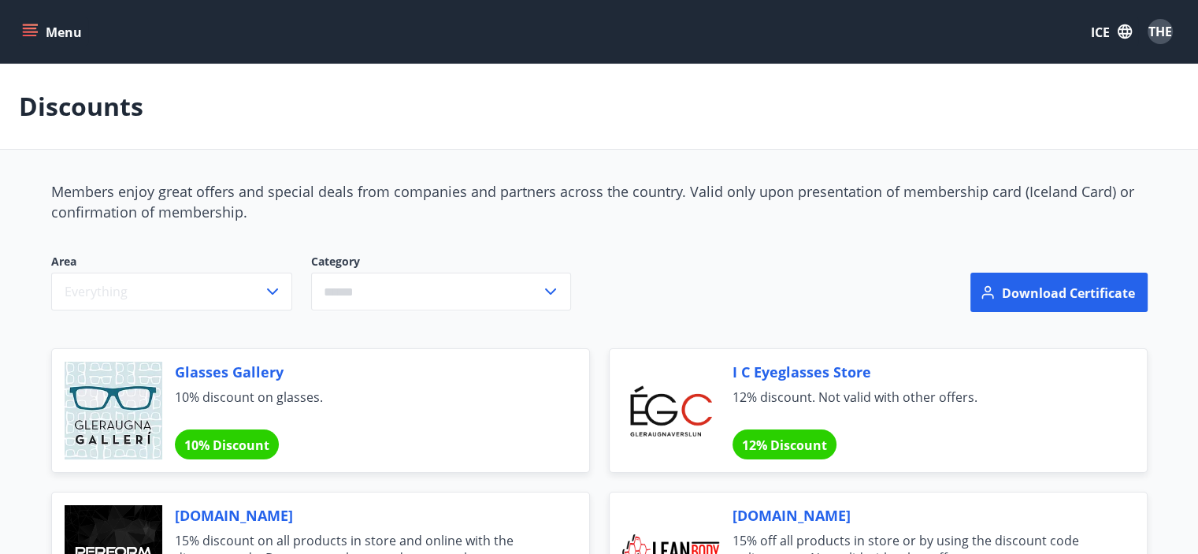
drag, startPoint x: 13, startPoint y: 358, endPoint x: 35, endPoint y: 138, distance: 221.7
click at [1017, 289] on font "Download certificate" at bounding box center [1068, 292] width 133 height 17
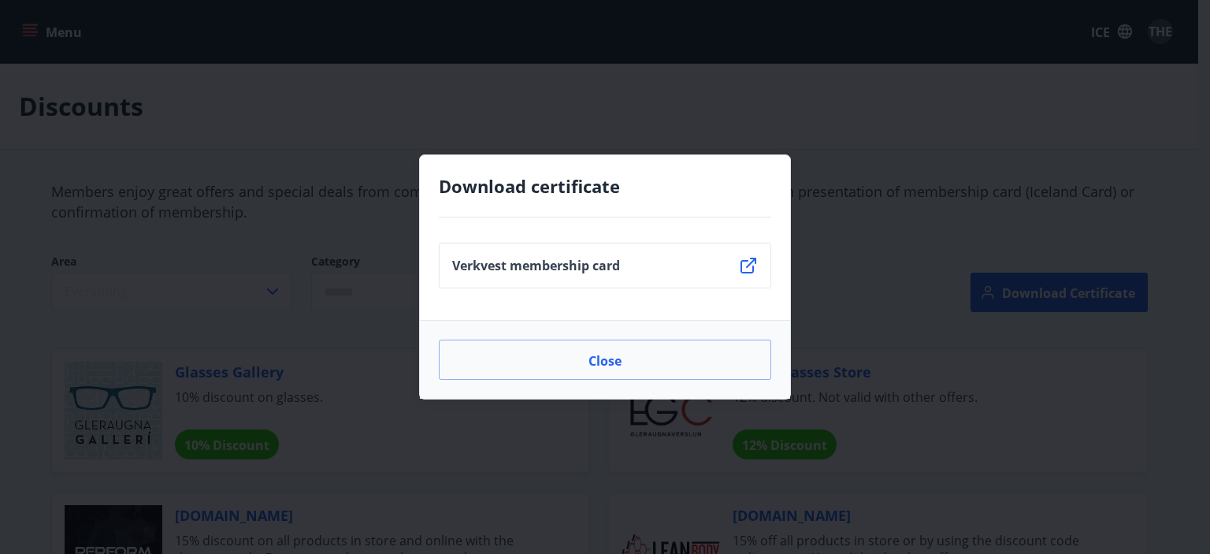
click at [738, 263] on li "Verkvest membership card" at bounding box center [605, 266] width 332 height 46
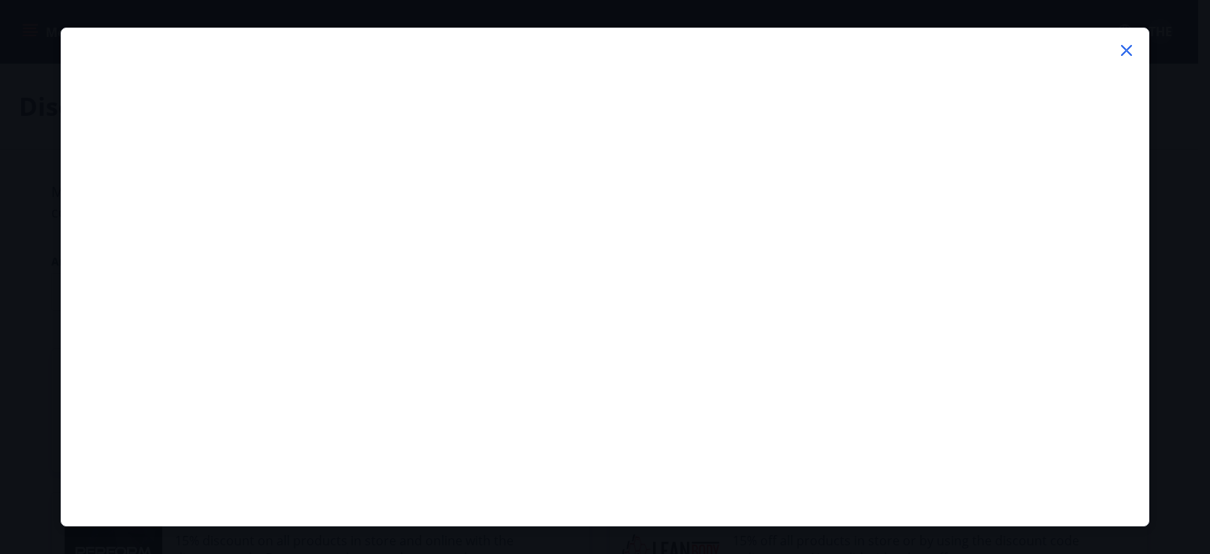
click at [1122, 49] on icon at bounding box center [1126, 50] width 19 height 19
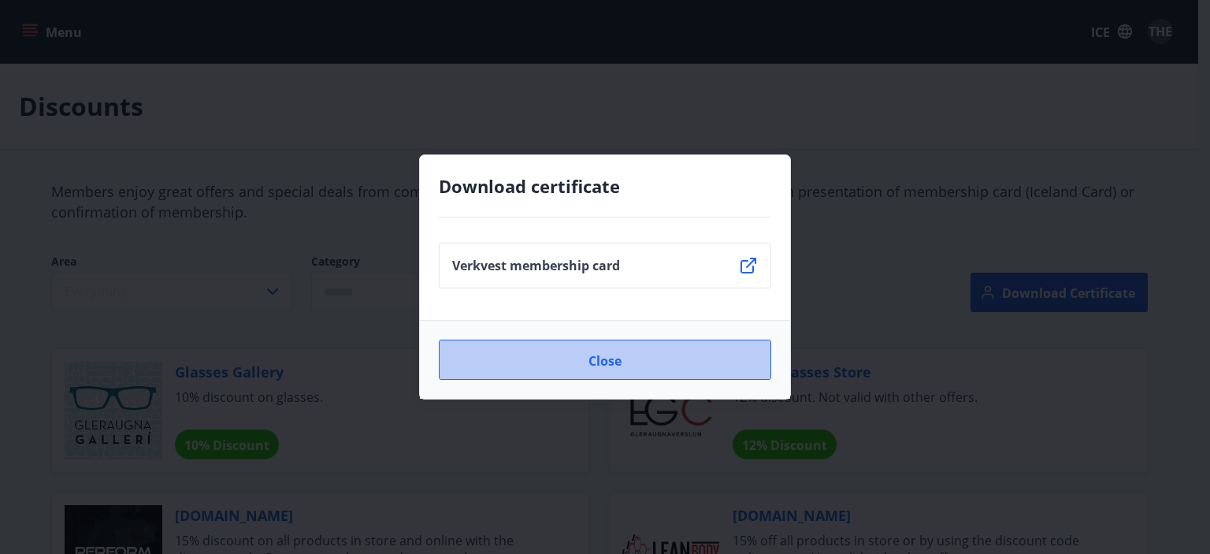
click at [633, 353] on button "Close" at bounding box center [605, 360] width 332 height 41
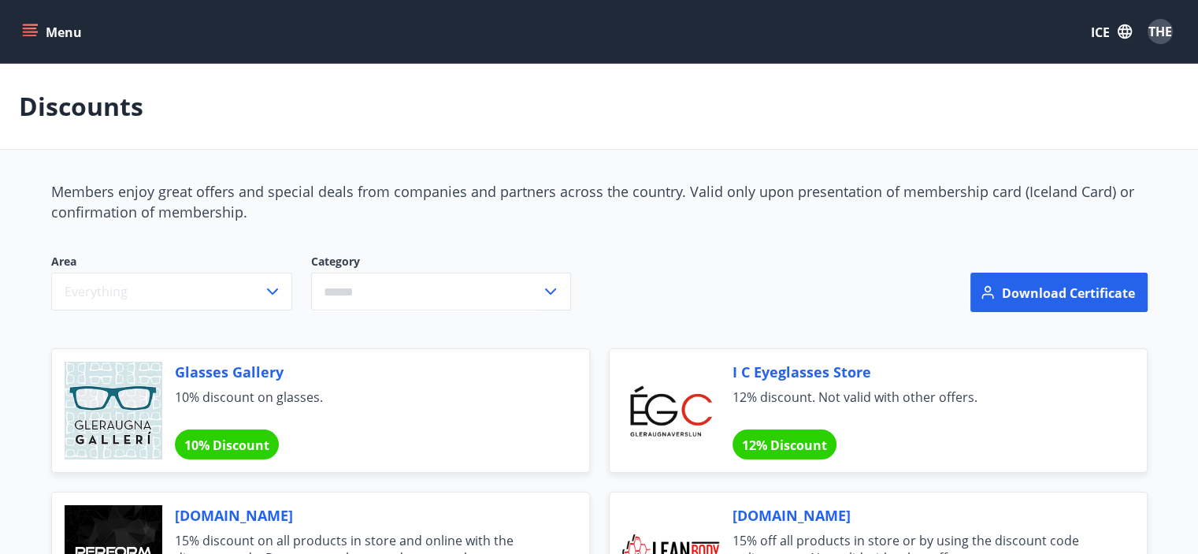
click at [21, 31] on button "Menu" at bounding box center [53, 31] width 69 height 28
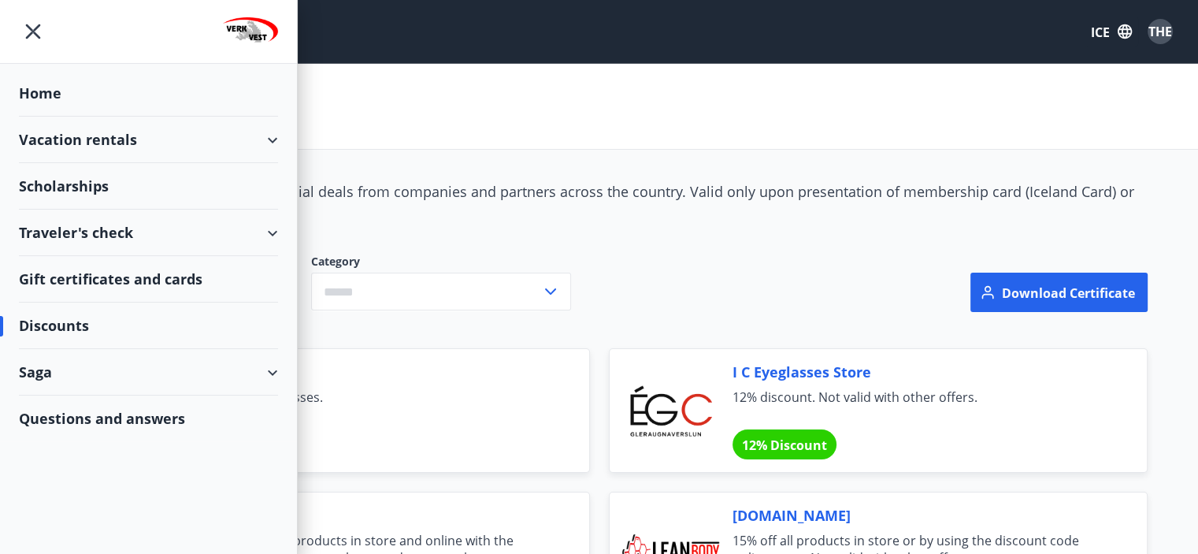
click at [72, 377] on div "Saga" at bounding box center [148, 372] width 259 height 46
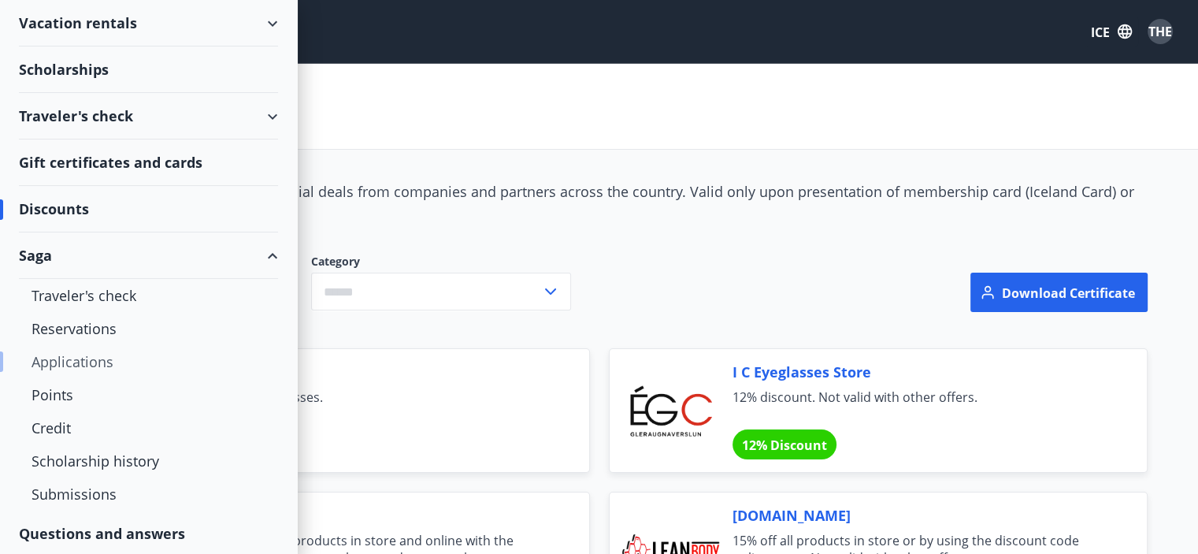
scroll to position [117, 0]
click at [143, 525] on font "Questions and answers" at bounding box center [102, 532] width 166 height 19
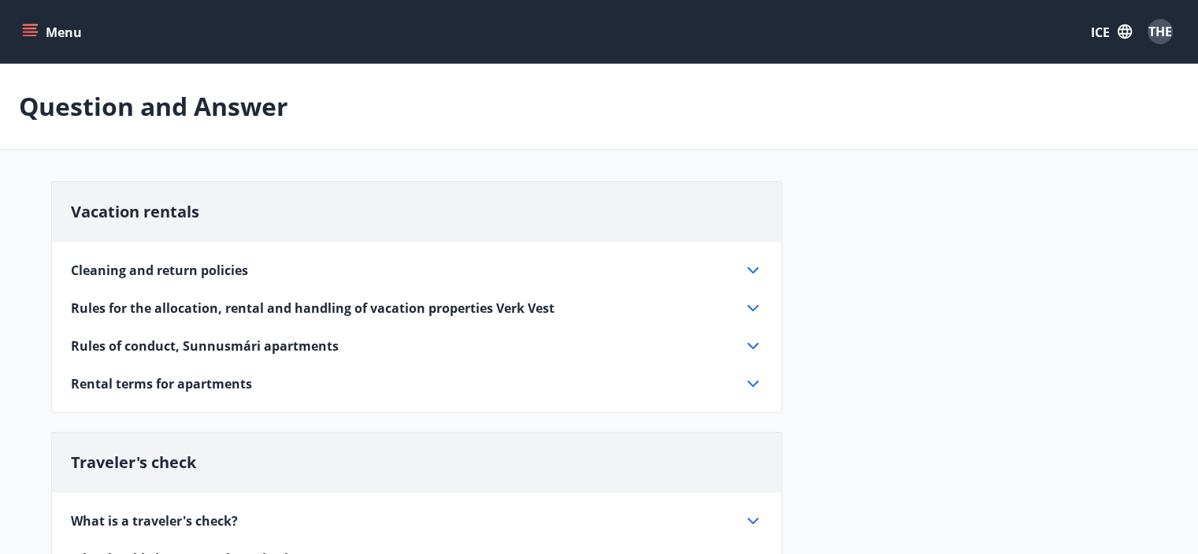
drag, startPoint x: 457, startPoint y: 394, endPoint x: 221, endPoint y: 85, distance: 388.4
click at [20, 20] on button "Menu" at bounding box center [53, 31] width 69 height 28
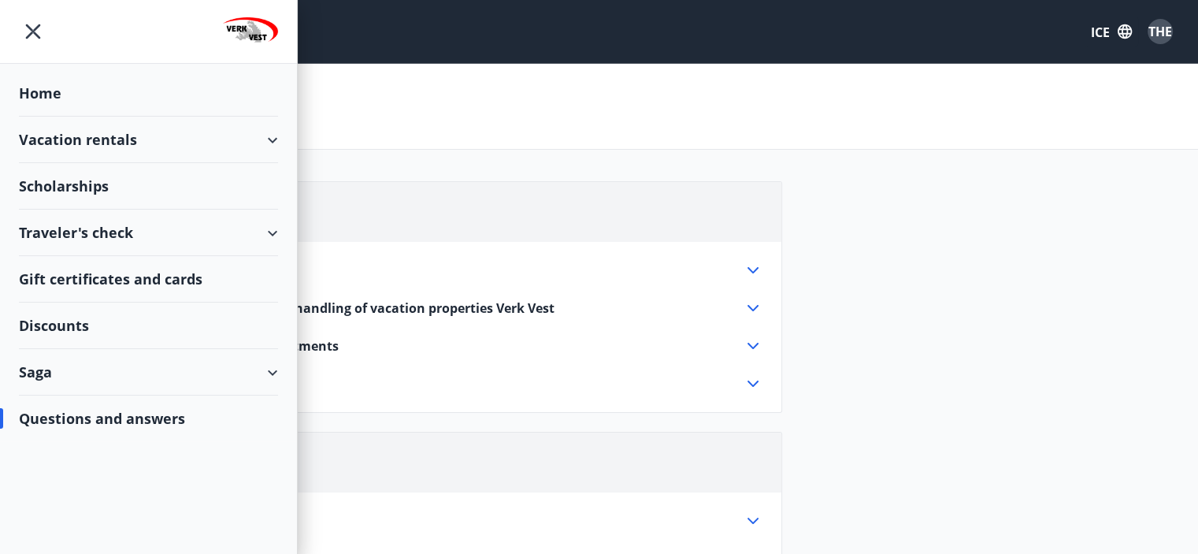
click at [1175, 35] on button "THE" at bounding box center [1160, 32] width 38 height 38
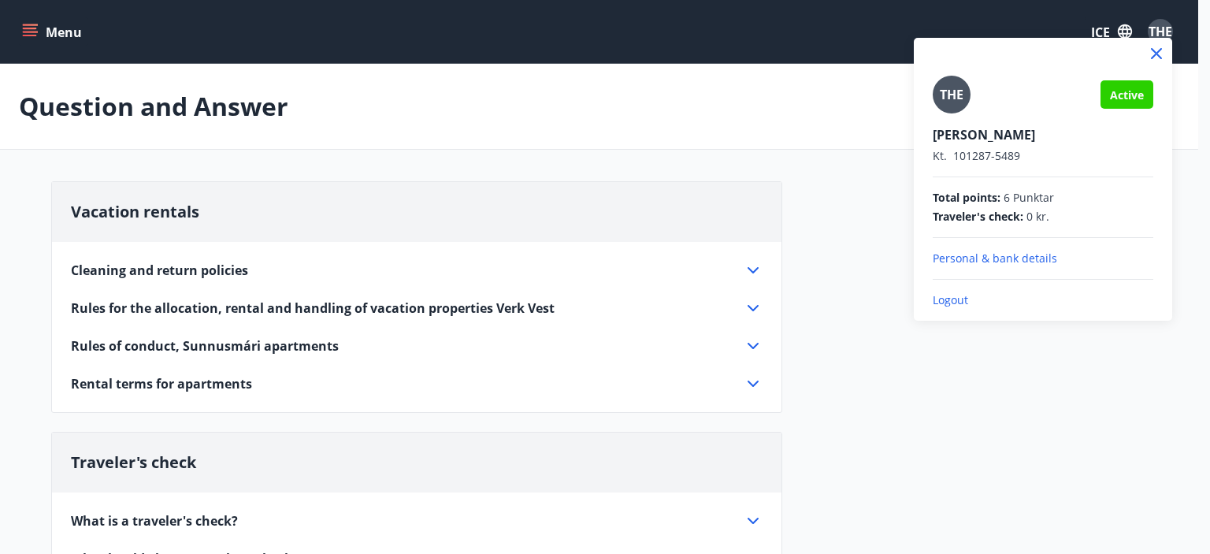
click at [1120, 95] on font "Active" at bounding box center [1127, 94] width 34 height 15
click at [948, 258] on font "Personal & bank details" at bounding box center [995, 257] width 124 height 15
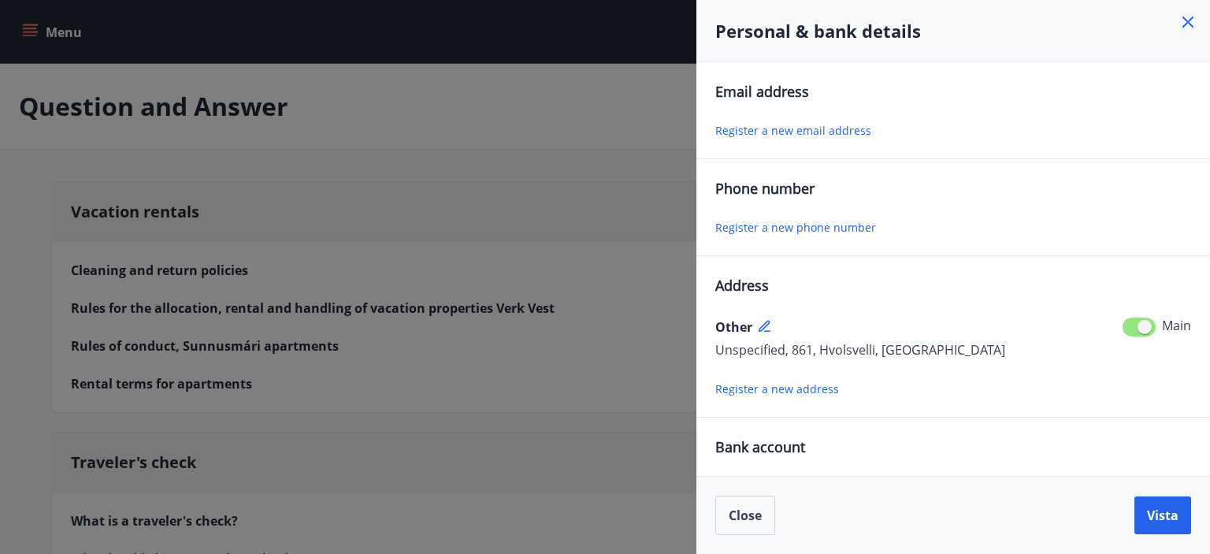
click at [786, 125] on font "Register a new email address" at bounding box center [793, 130] width 156 height 15
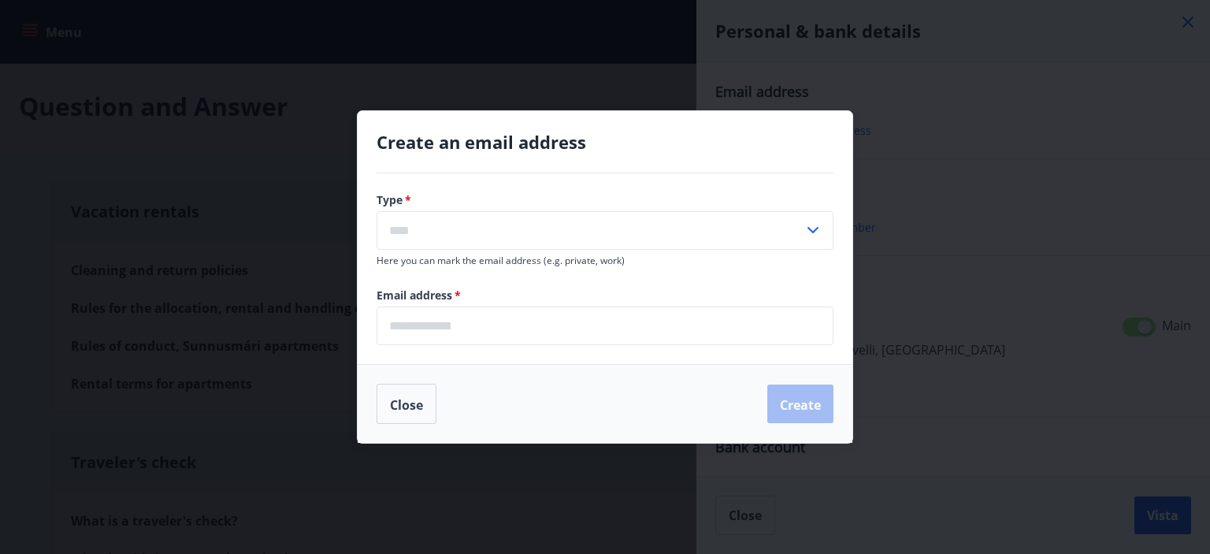
click at [441, 224] on input "text" at bounding box center [590, 230] width 427 height 39
click at [410, 259] on font "Home" at bounding box center [408, 264] width 36 height 17
type input "*****"
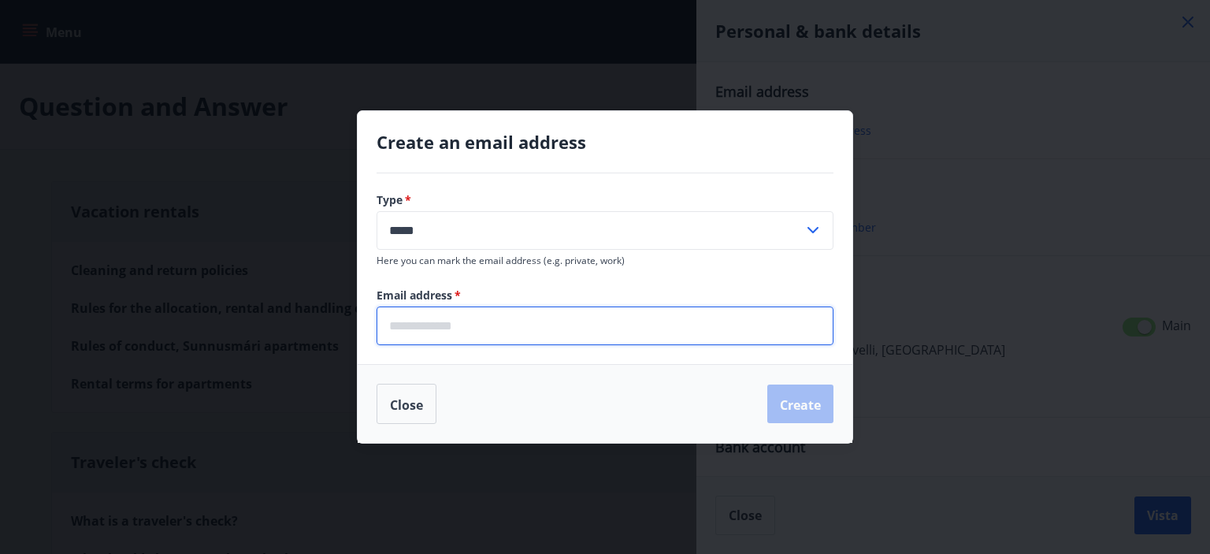
click at [410, 317] on input "email" at bounding box center [605, 325] width 457 height 39
type input "**********"
click at [786, 402] on font "Create" at bounding box center [800, 403] width 41 height 17
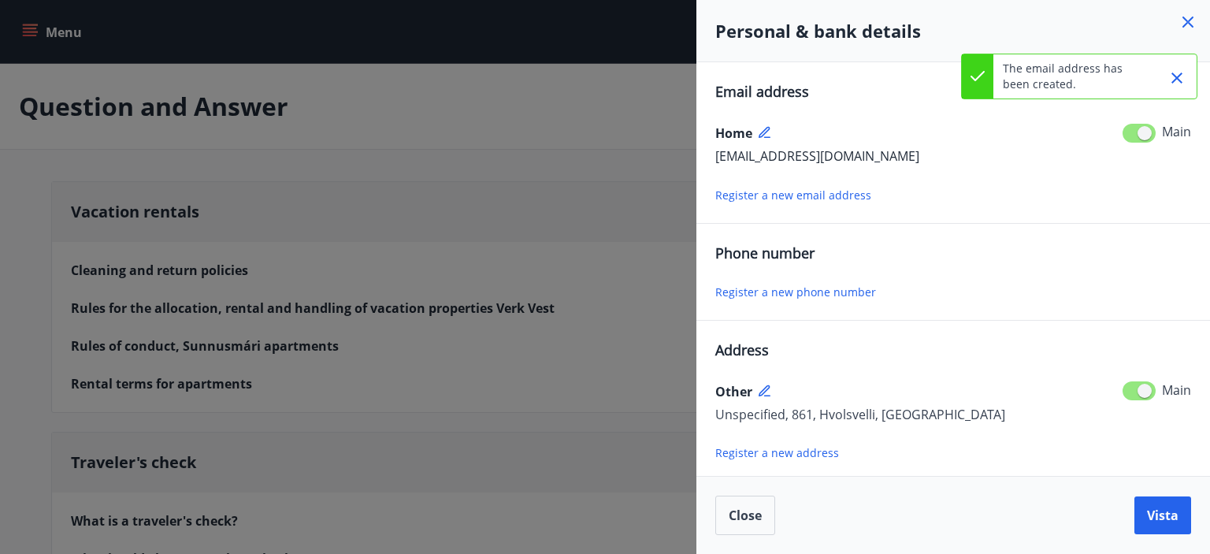
click at [769, 292] on font "Register a new phone number" at bounding box center [795, 291] width 161 height 15
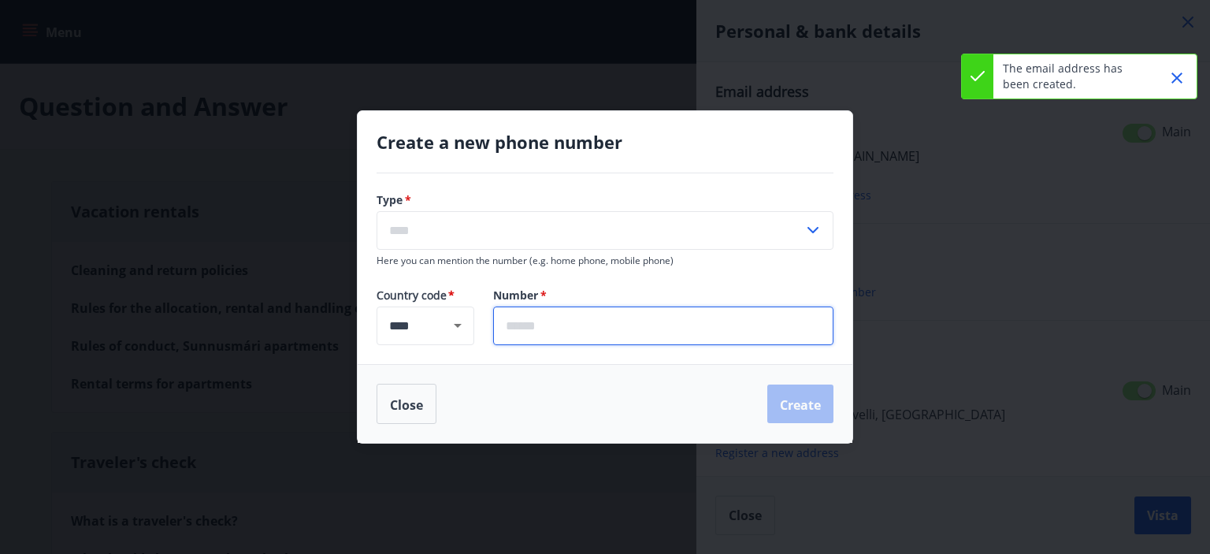
click at [540, 319] on input "text" at bounding box center [663, 325] width 340 height 39
type input "*******"
click at [510, 236] on input "text" at bounding box center [590, 230] width 427 height 39
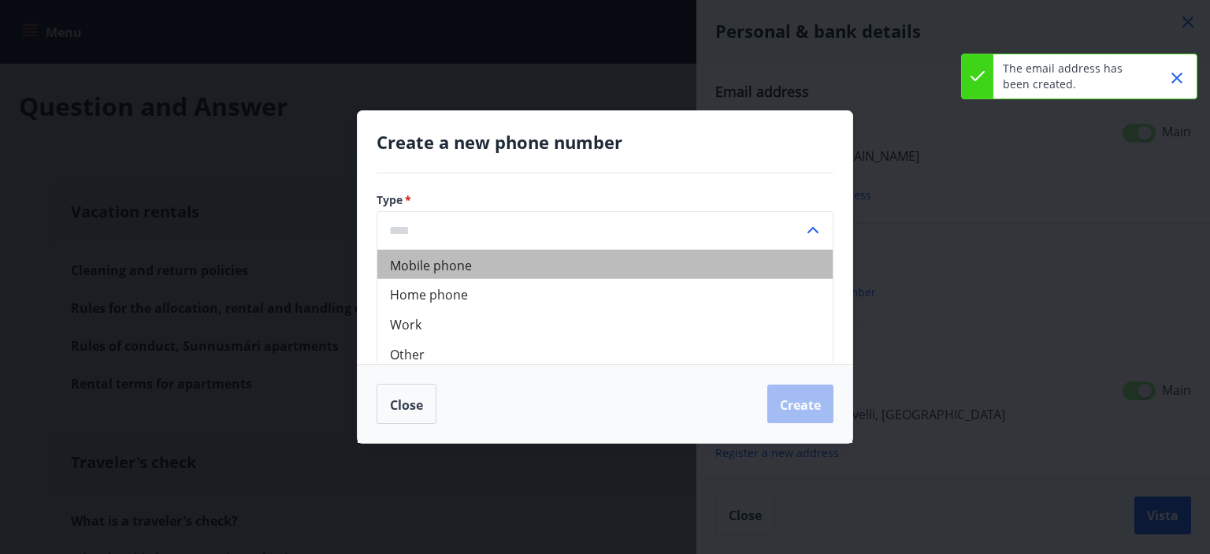
click at [436, 260] on font "Mobile phone" at bounding box center [431, 264] width 82 height 17
type input "*******"
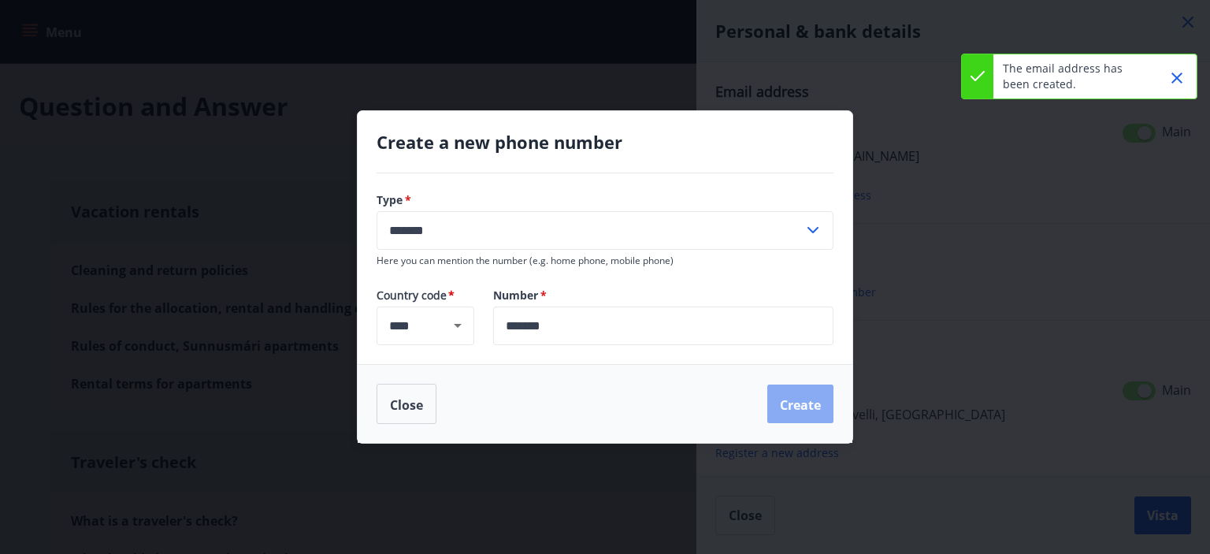
click at [784, 401] on font "Create" at bounding box center [800, 403] width 41 height 17
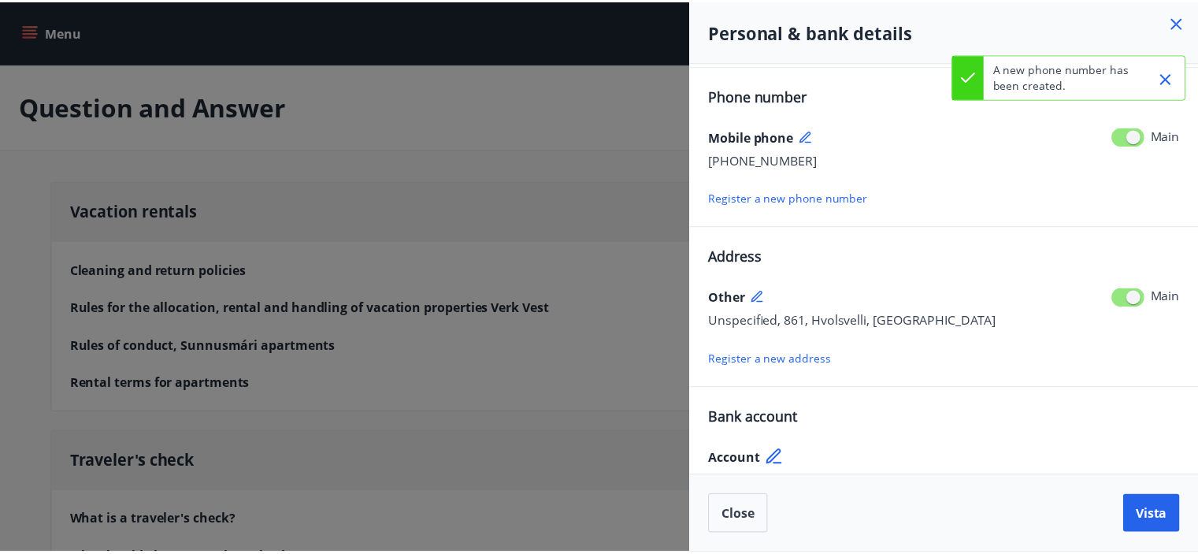
scroll to position [170, 0]
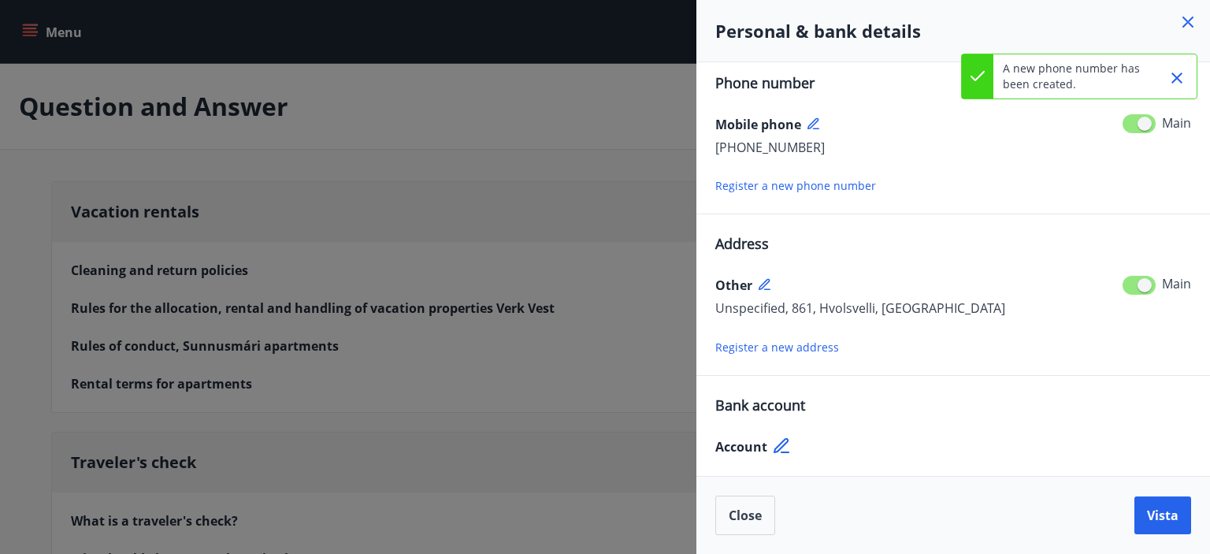
click at [744, 402] on font "Bank account" at bounding box center [760, 404] width 90 height 19
click at [1156, 509] on font "Vista" at bounding box center [1163, 515] width 32 height 17
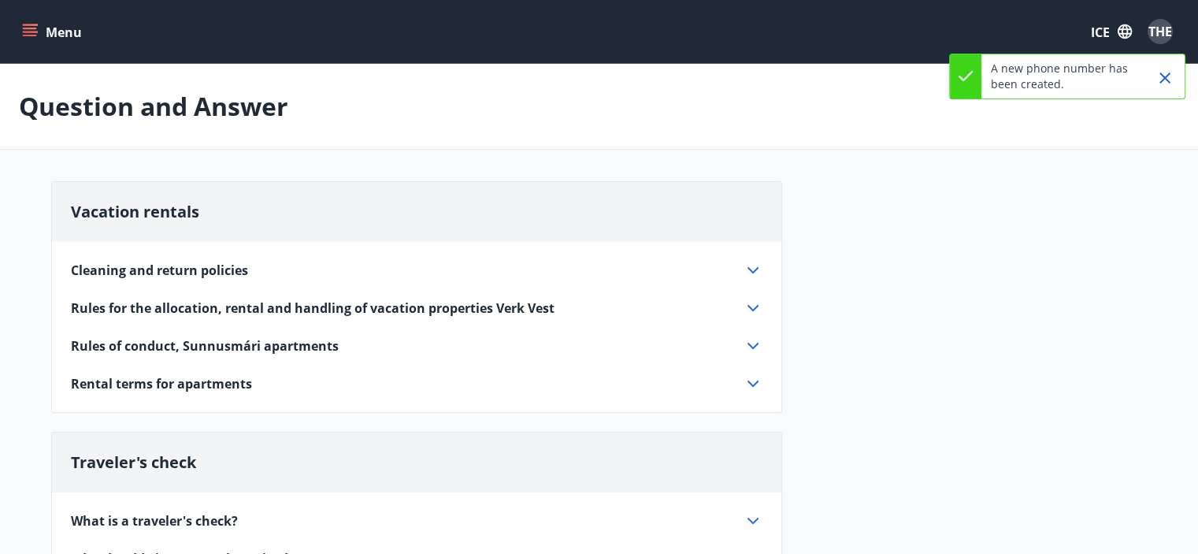
click at [33, 30] on icon "menu" at bounding box center [30, 32] width 16 height 16
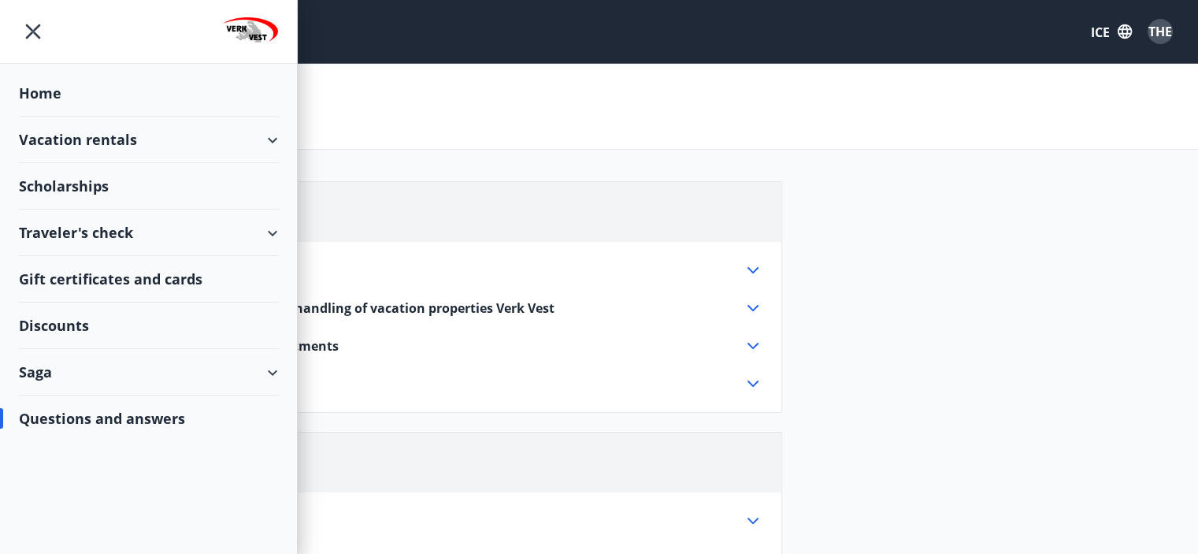
click at [255, 369] on div "Saga" at bounding box center [148, 372] width 259 height 46
click at [211, 276] on div "Gift certificates and cards" at bounding box center [148, 279] width 259 height 46
